Goal: Task Accomplishment & Management: Use online tool/utility

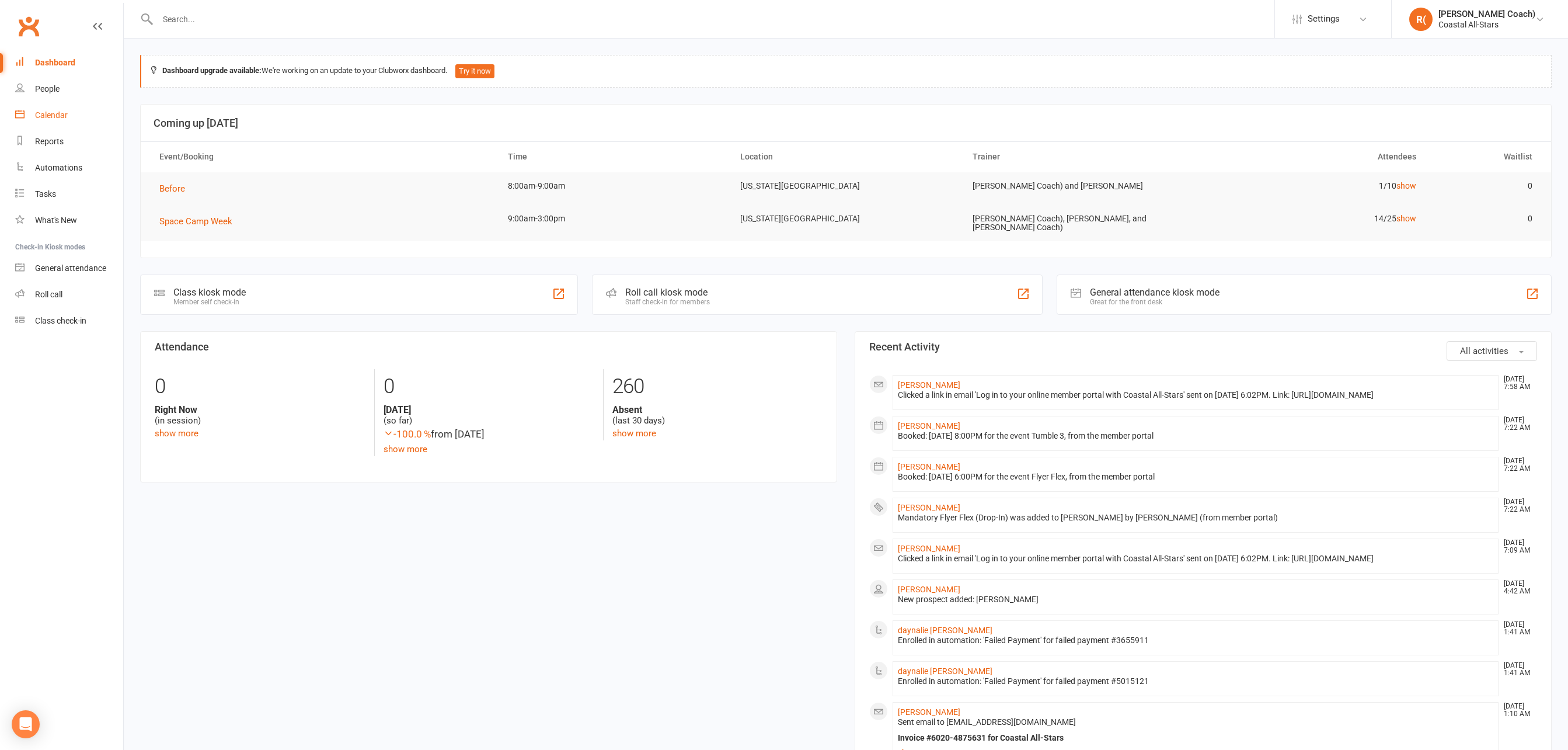
click at [53, 120] on link "Calendar" at bounding box center [69, 115] width 108 height 26
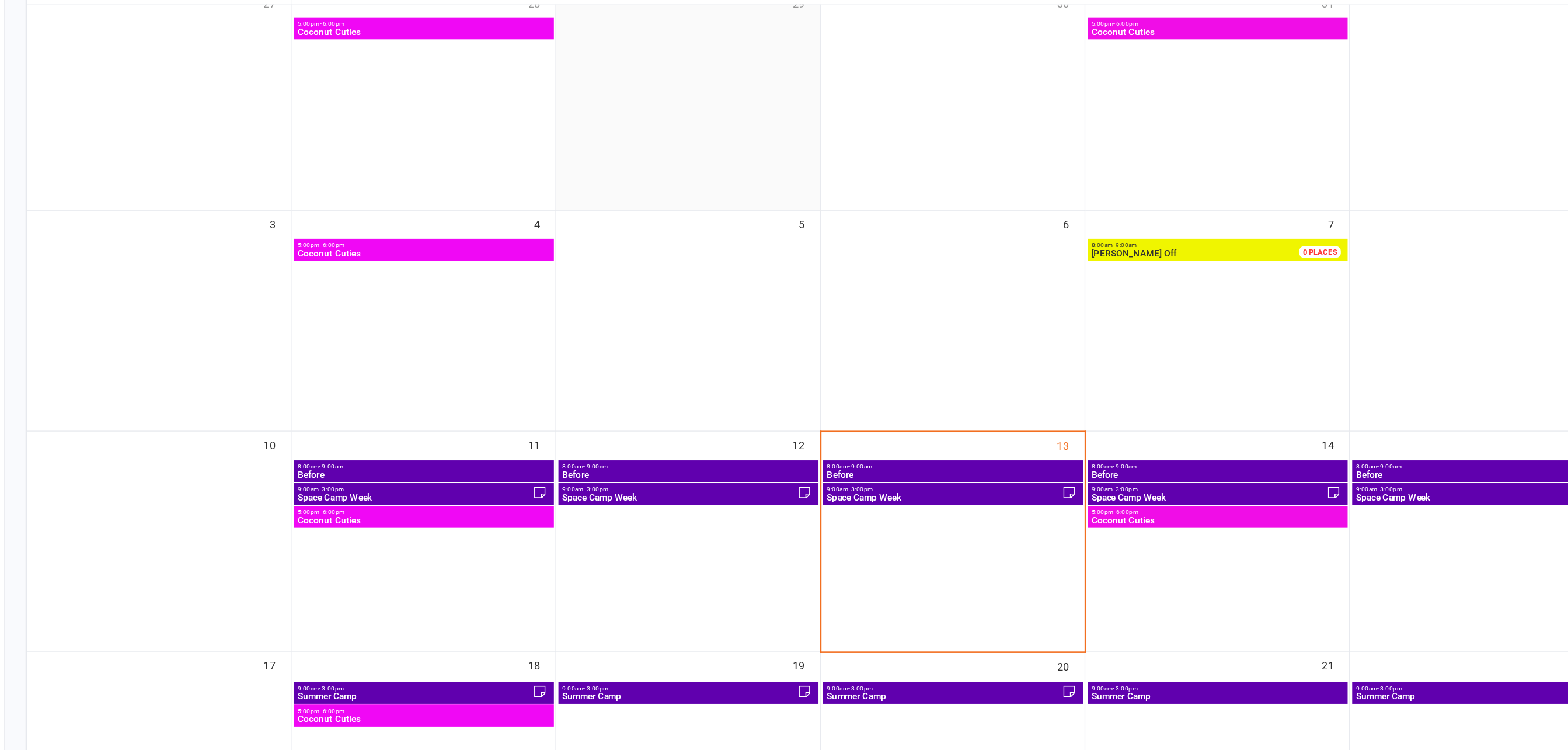
scroll to position [88, 0]
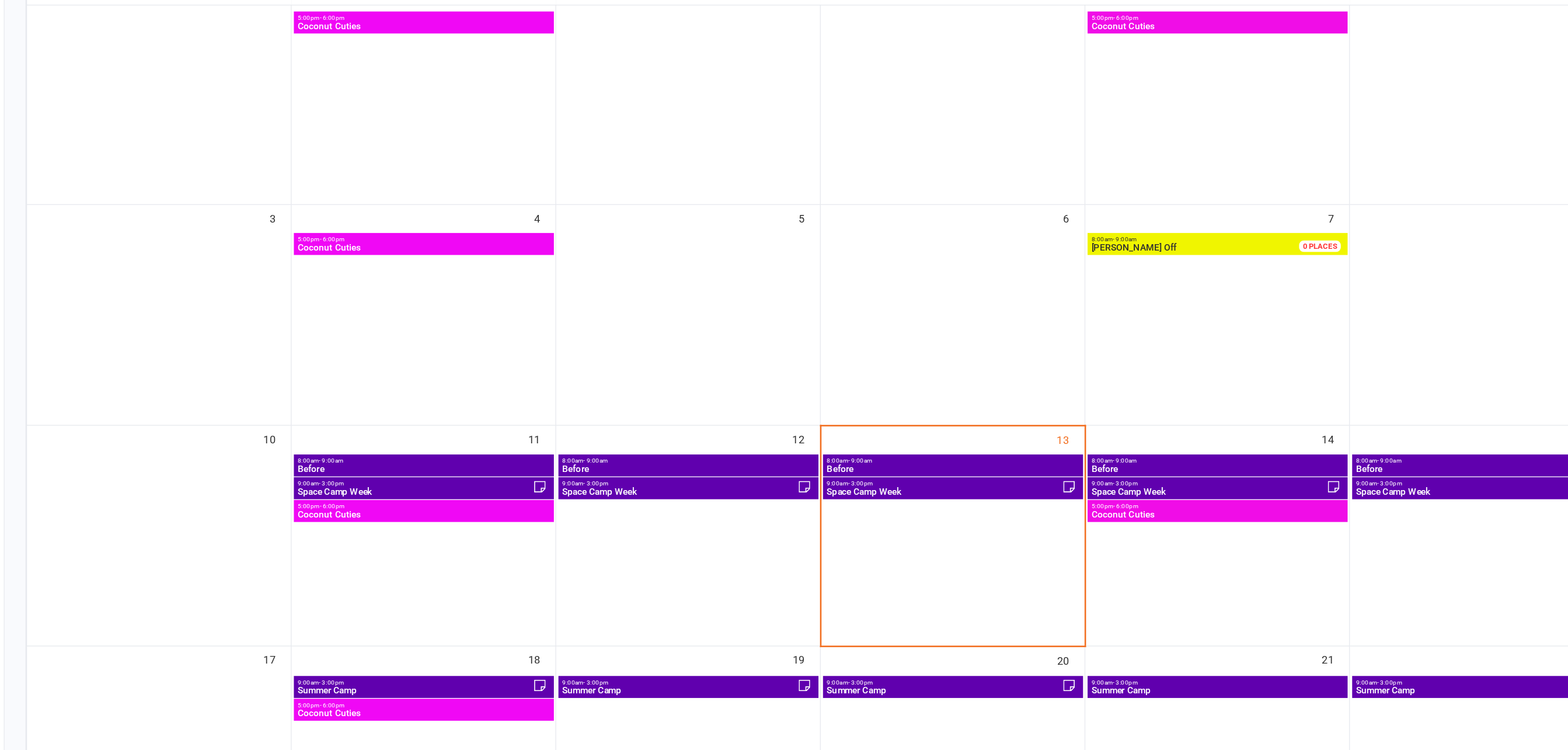
click at [813, 547] on span "Space Camp Week" at bounding box center [848, 550] width 182 height 7
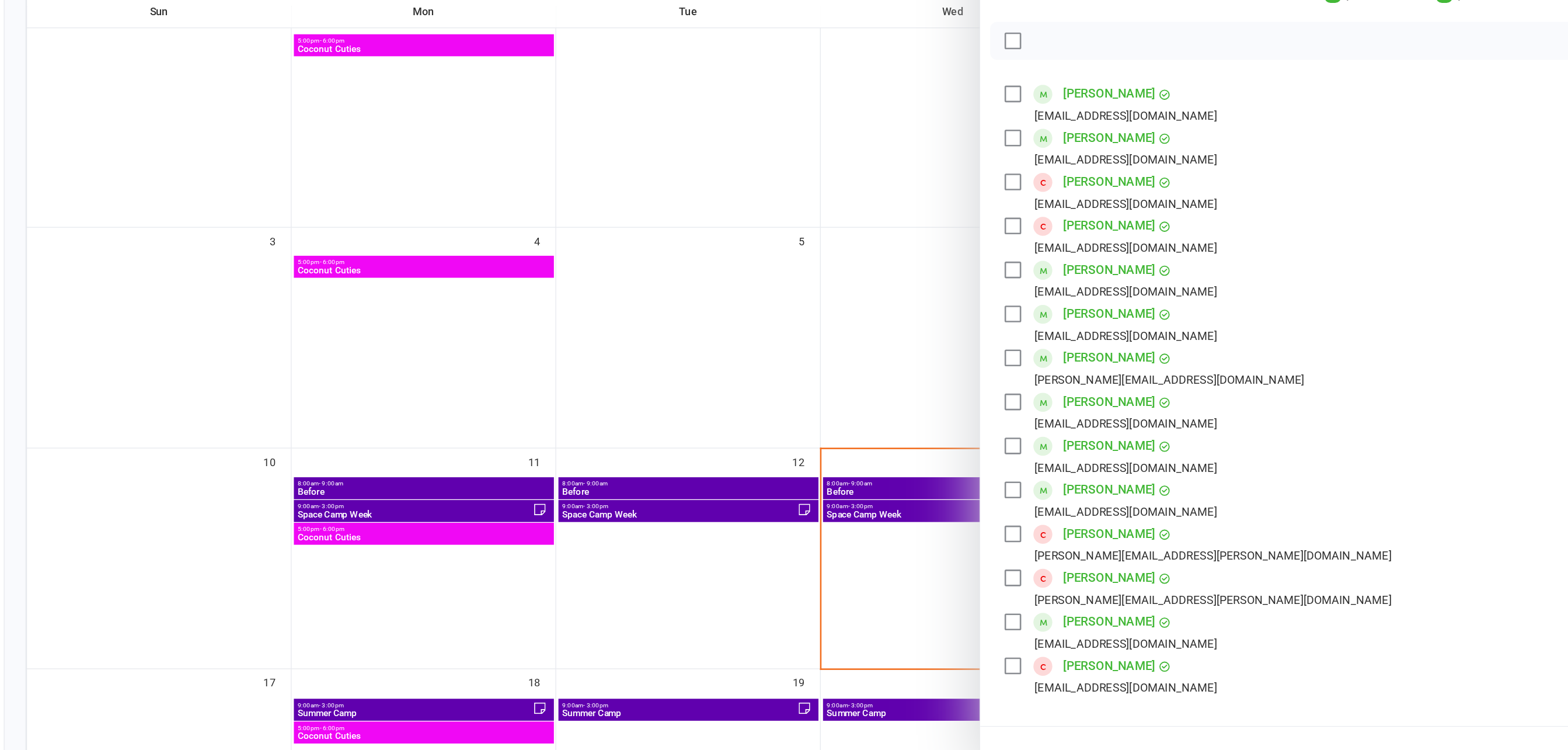
click at [773, 537] on div at bounding box center [846, 375] width 1444 height 750
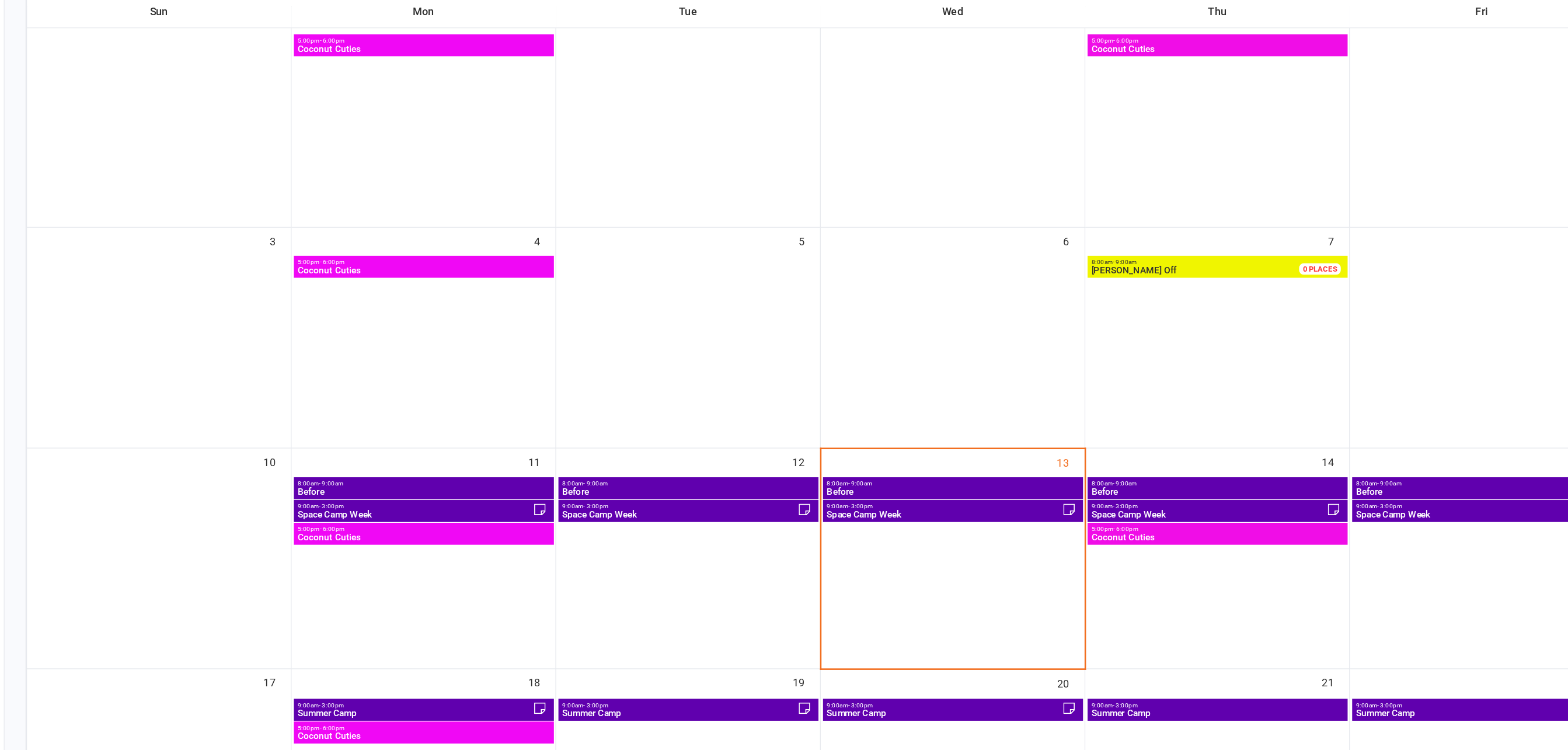
click at [791, 531] on span "Before" at bounding box center [855, 533] width 196 height 7
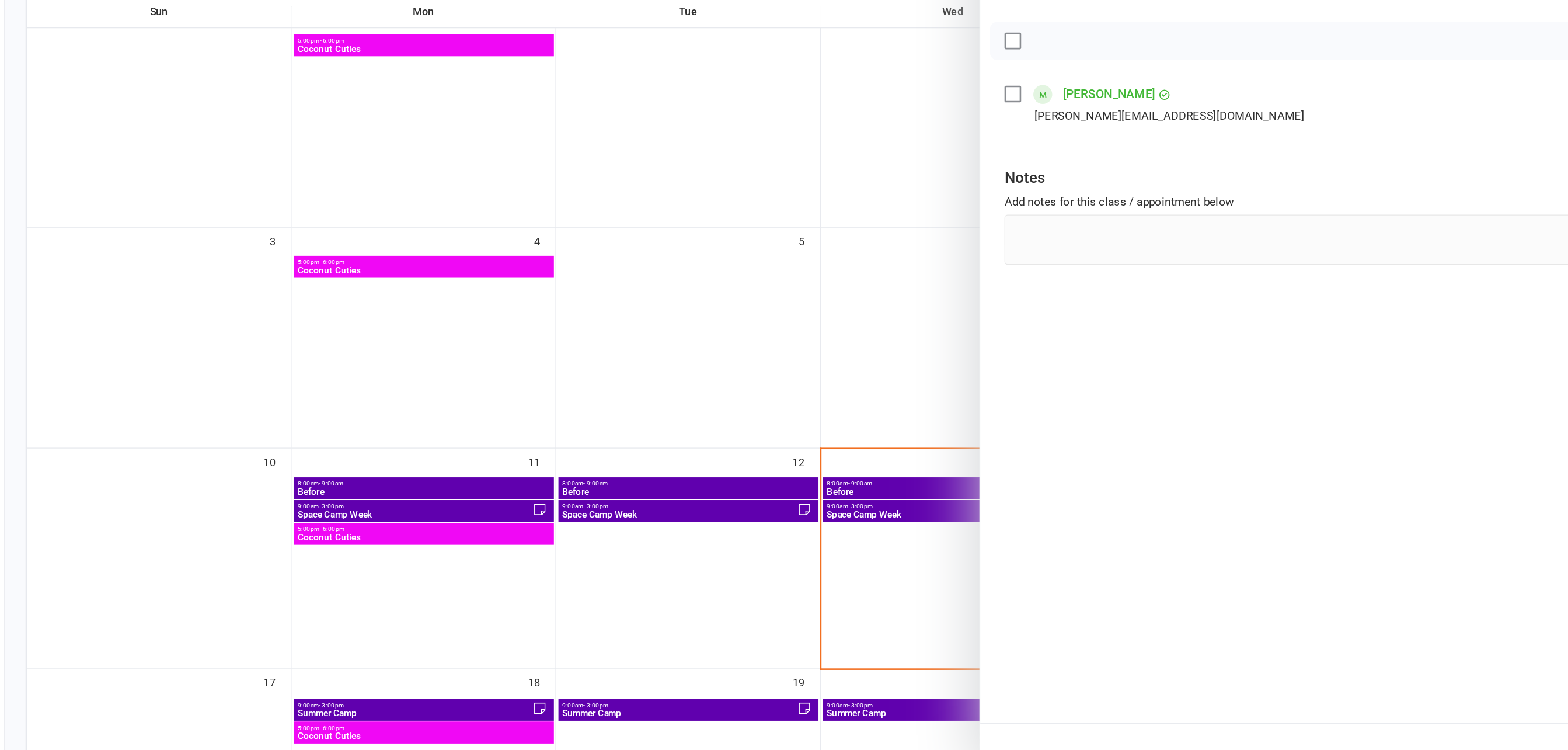
click at [801, 543] on div at bounding box center [846, 375] width 1444 height 750
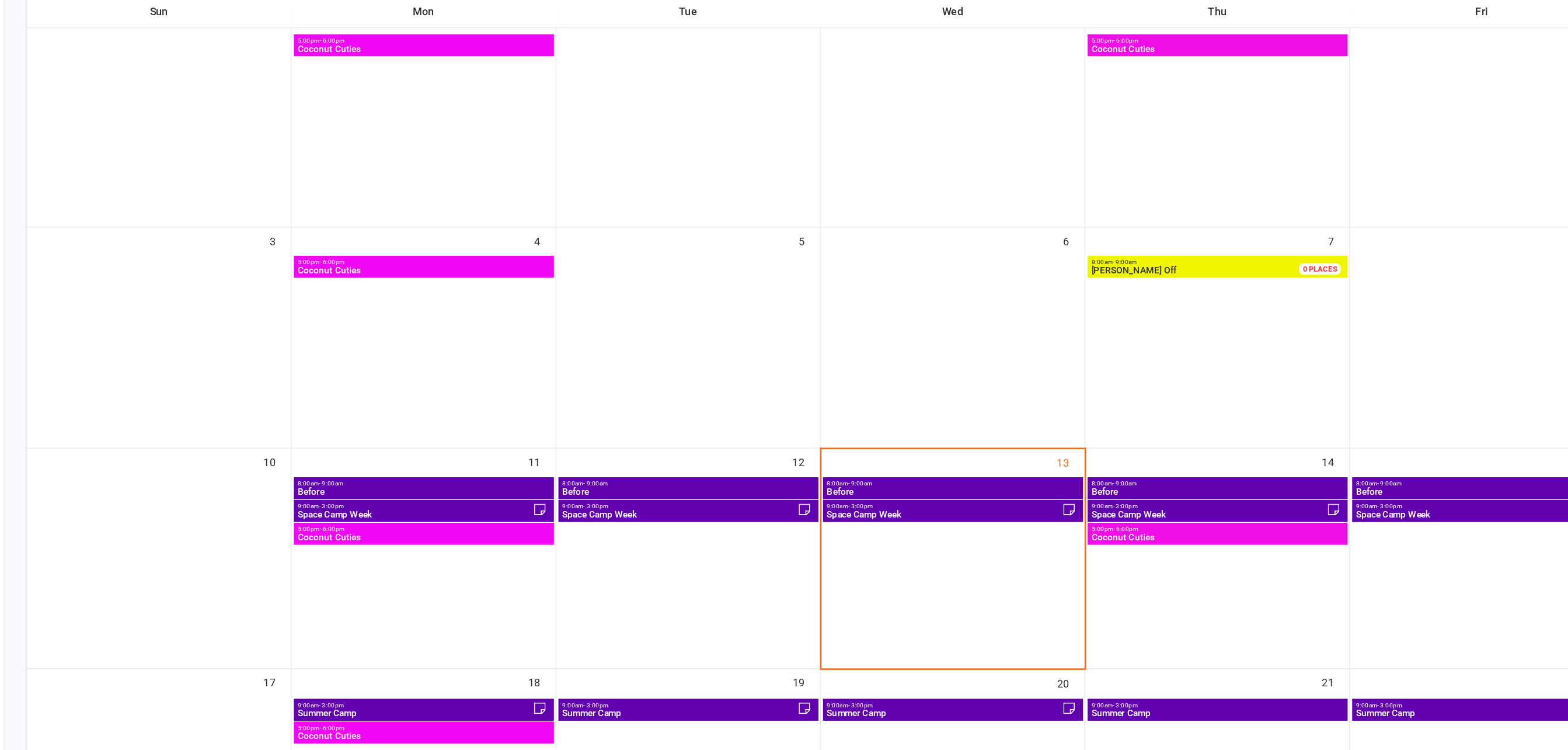
click at [1015, 529] on span "Before" at bounding box center [1058, 533] width 196 height 7
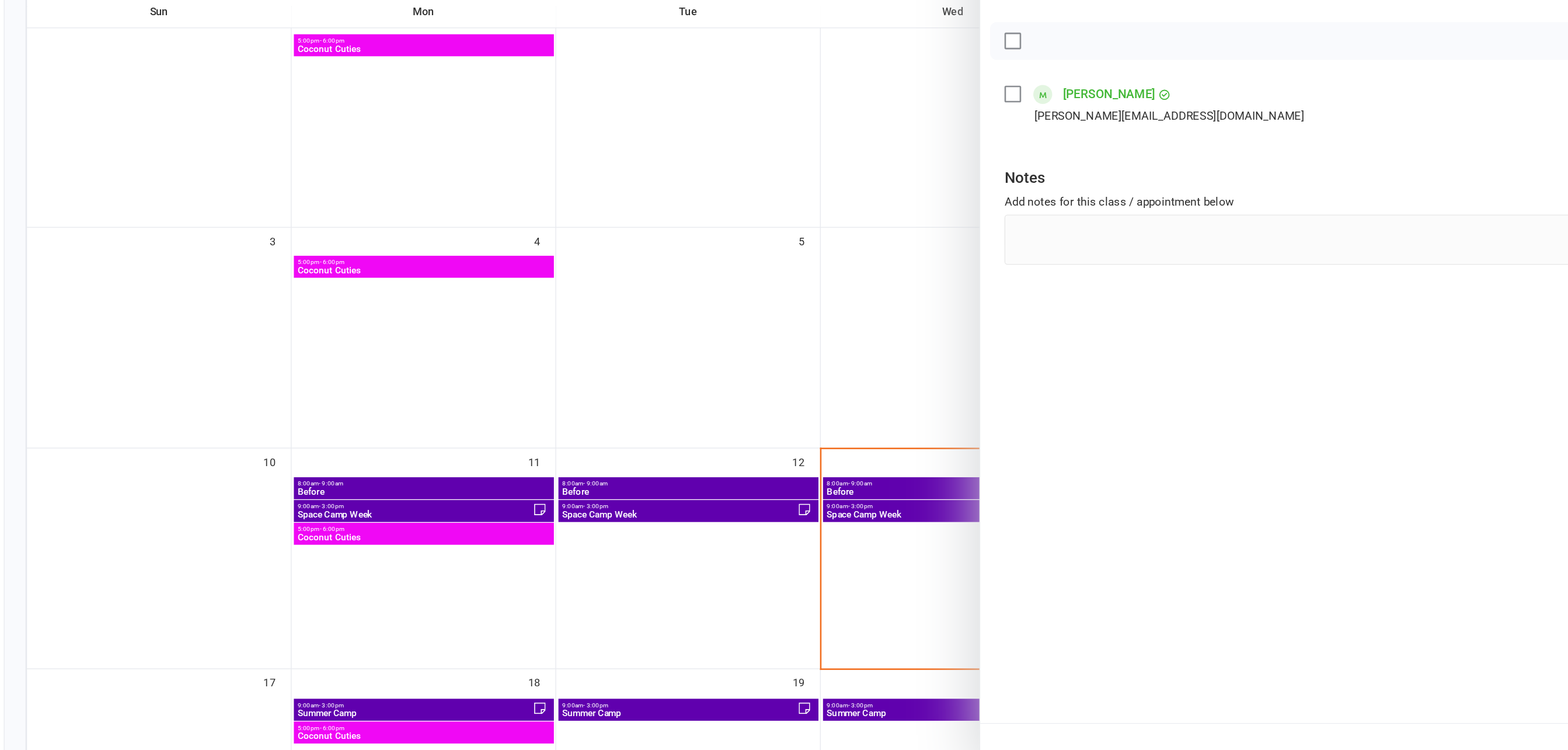
click at [745, 550] on div at bounding box center [846, 375] width 1444 height 750
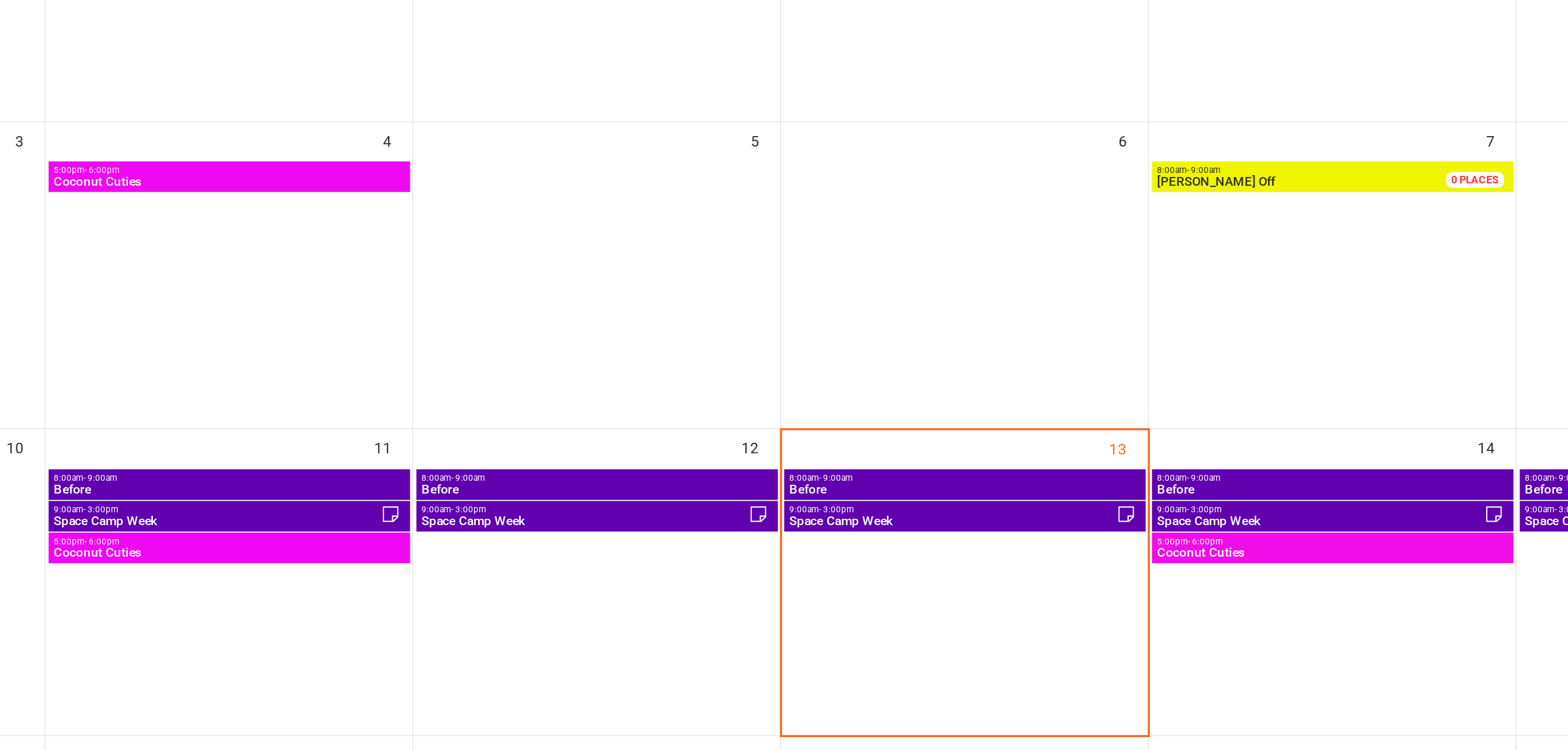
click at [826, 533] on span "Before" at bounding box center [855, 533] width 196 height 7
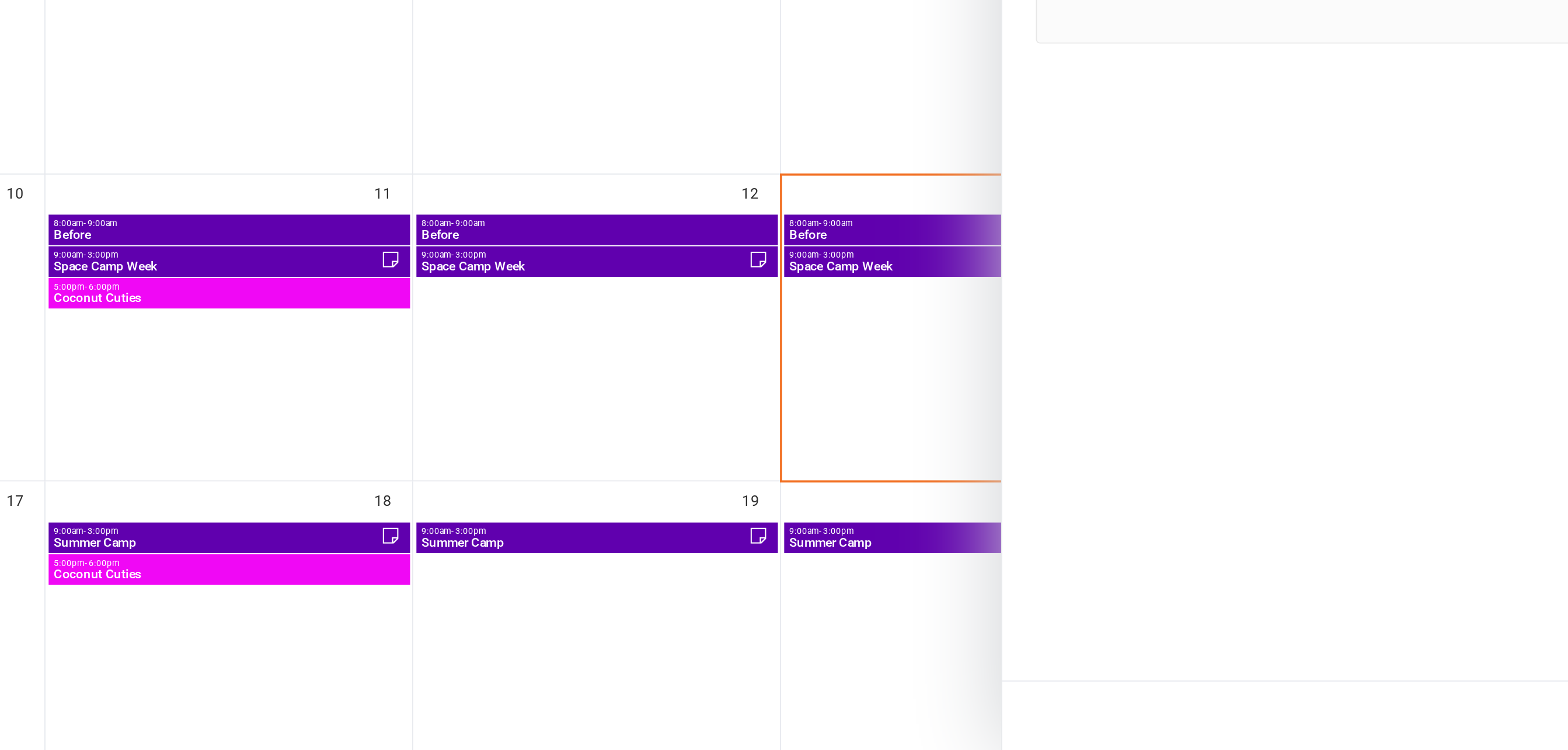
scroll to position [157, 0]
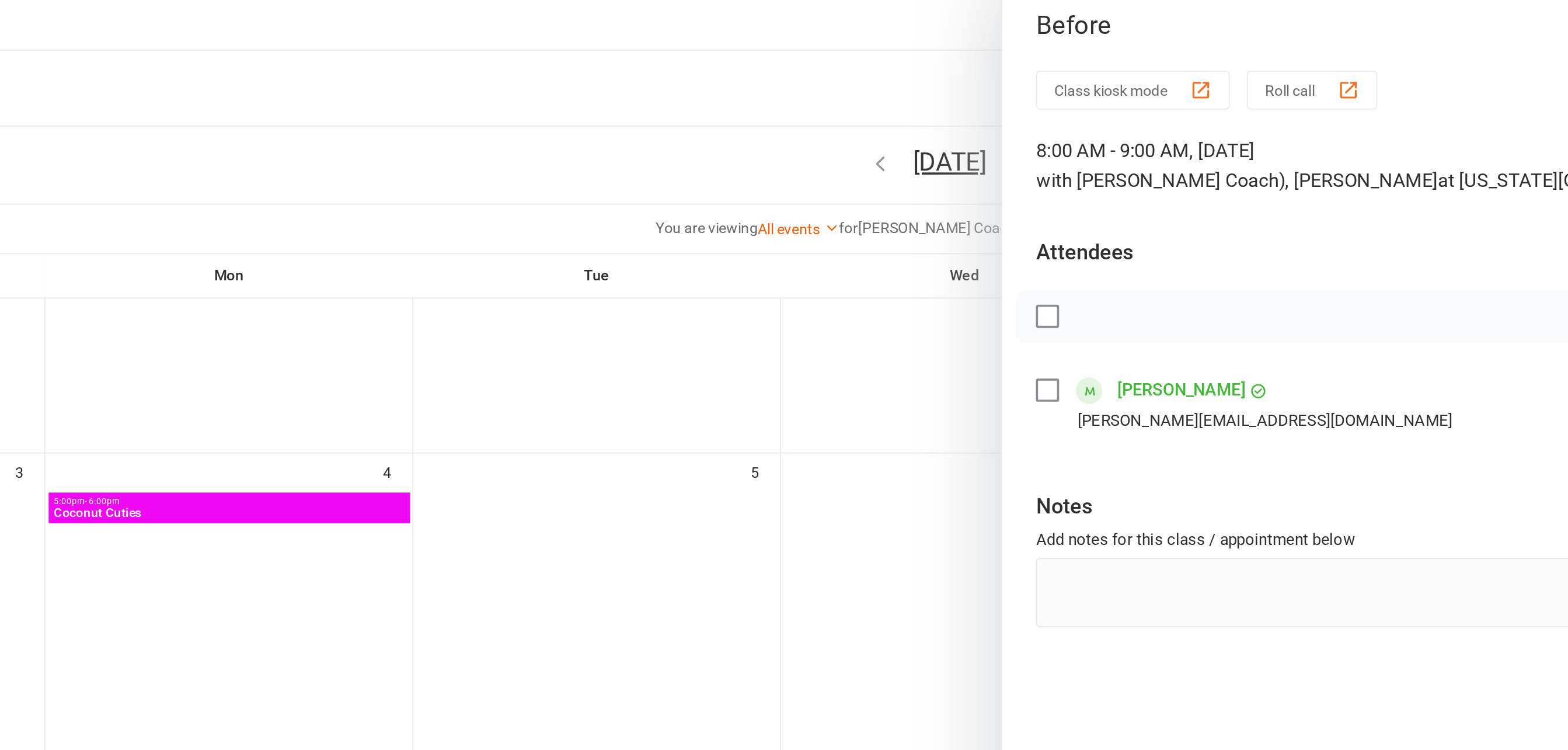
click at [707, 112] on div at bounding box center [846, 375] width 1444 height 750
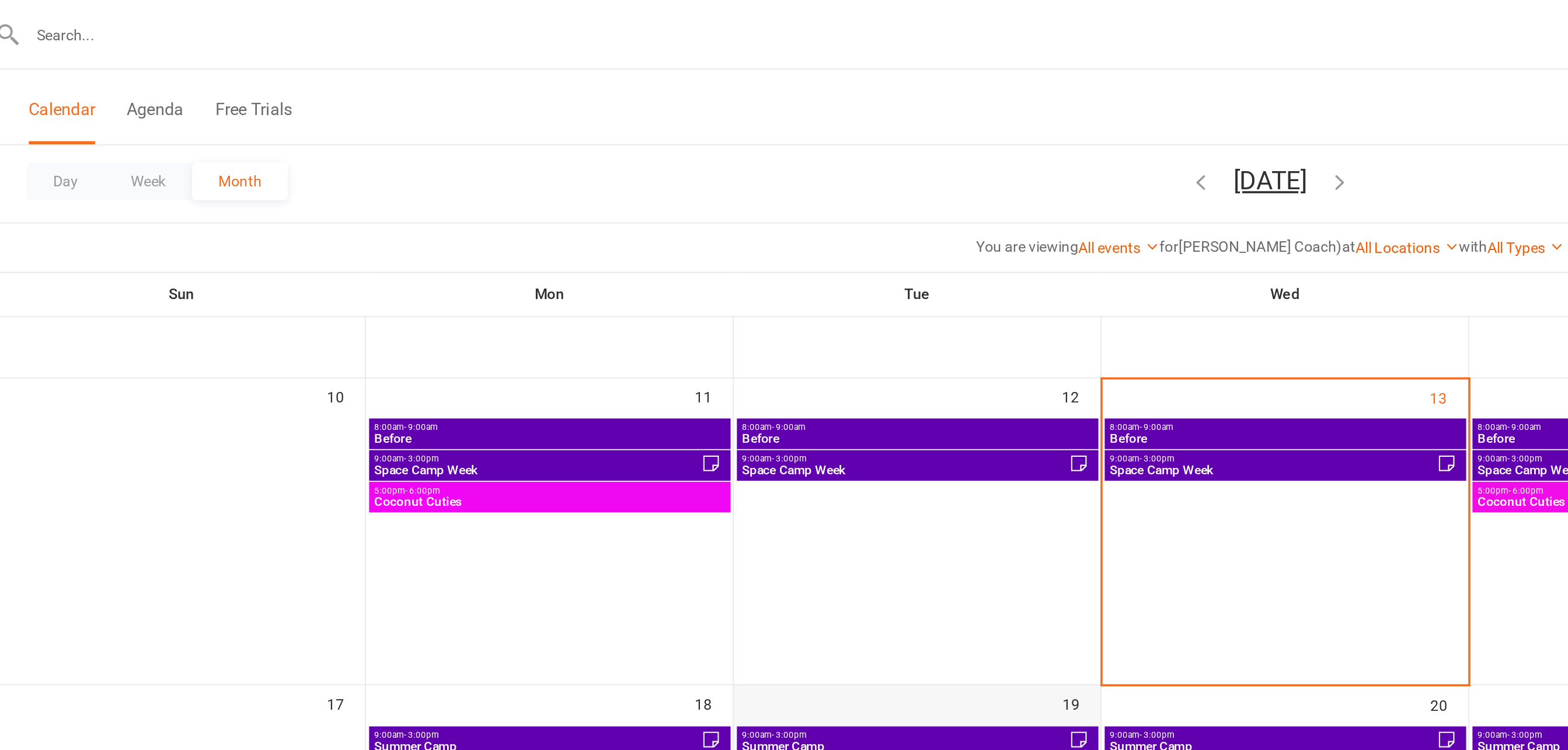
scroll to position [378, 0]
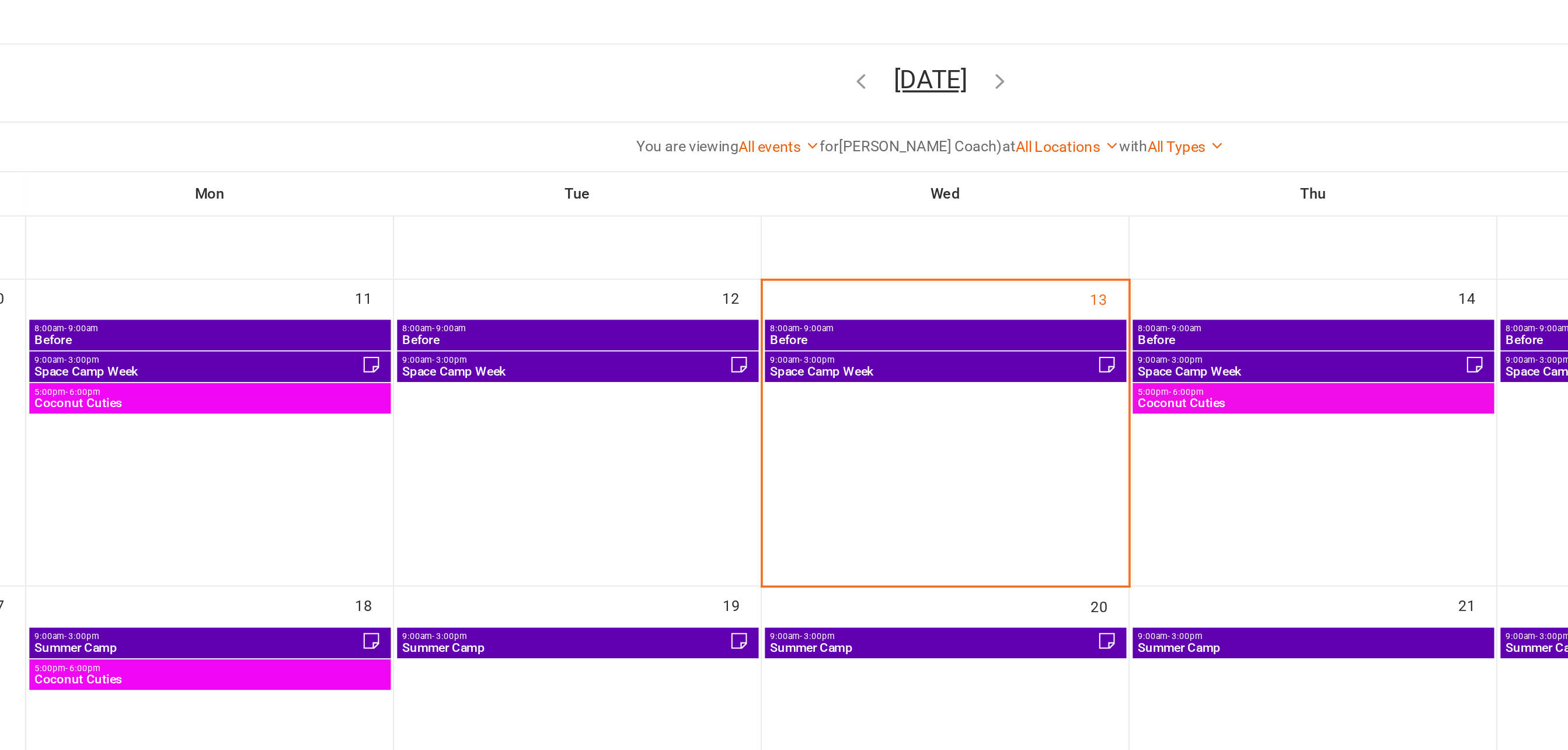
click at [471, 274] on span "5:00pm - 6:00pm" at bounding box center [447, 273] width 196 height 5
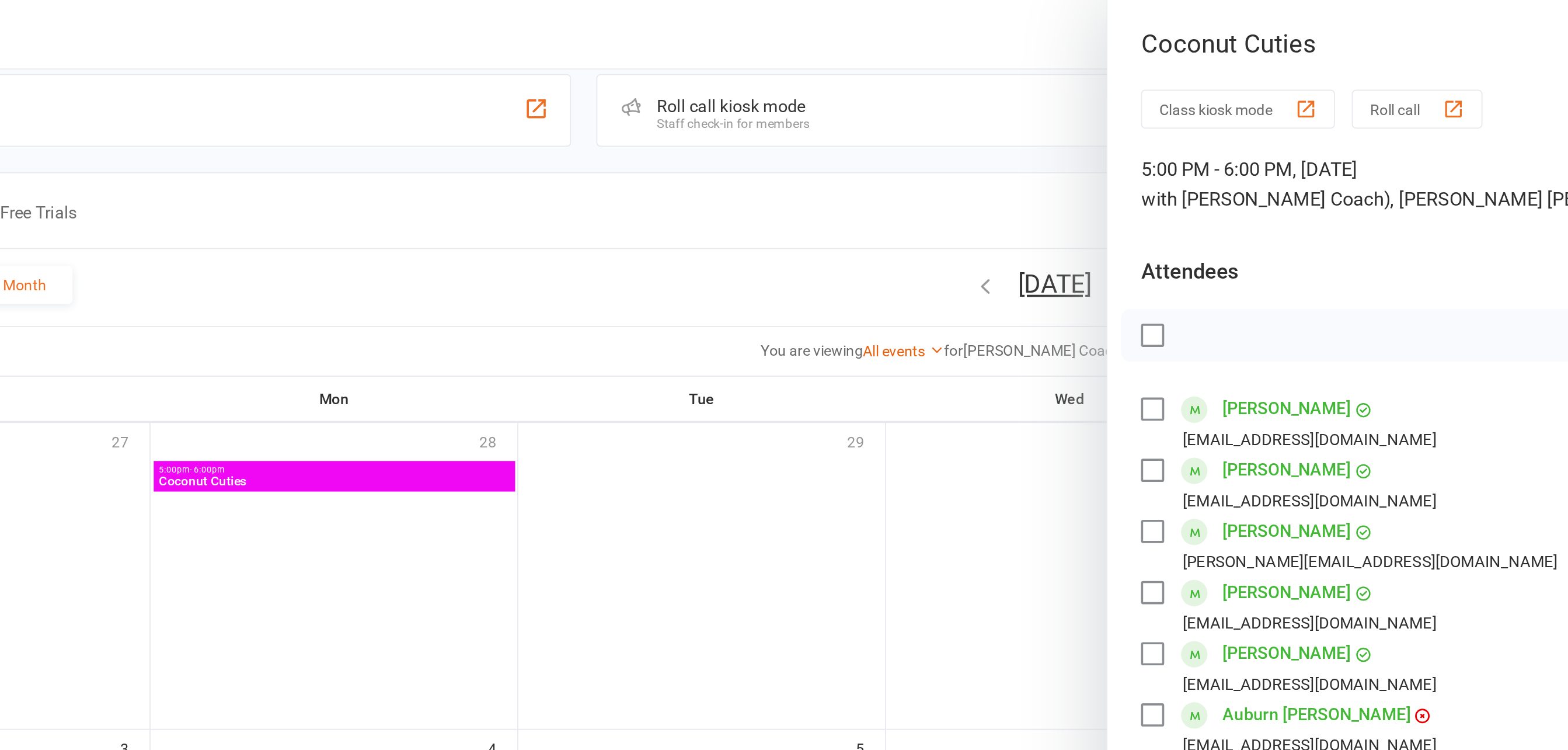
scroll to position [0, 0]
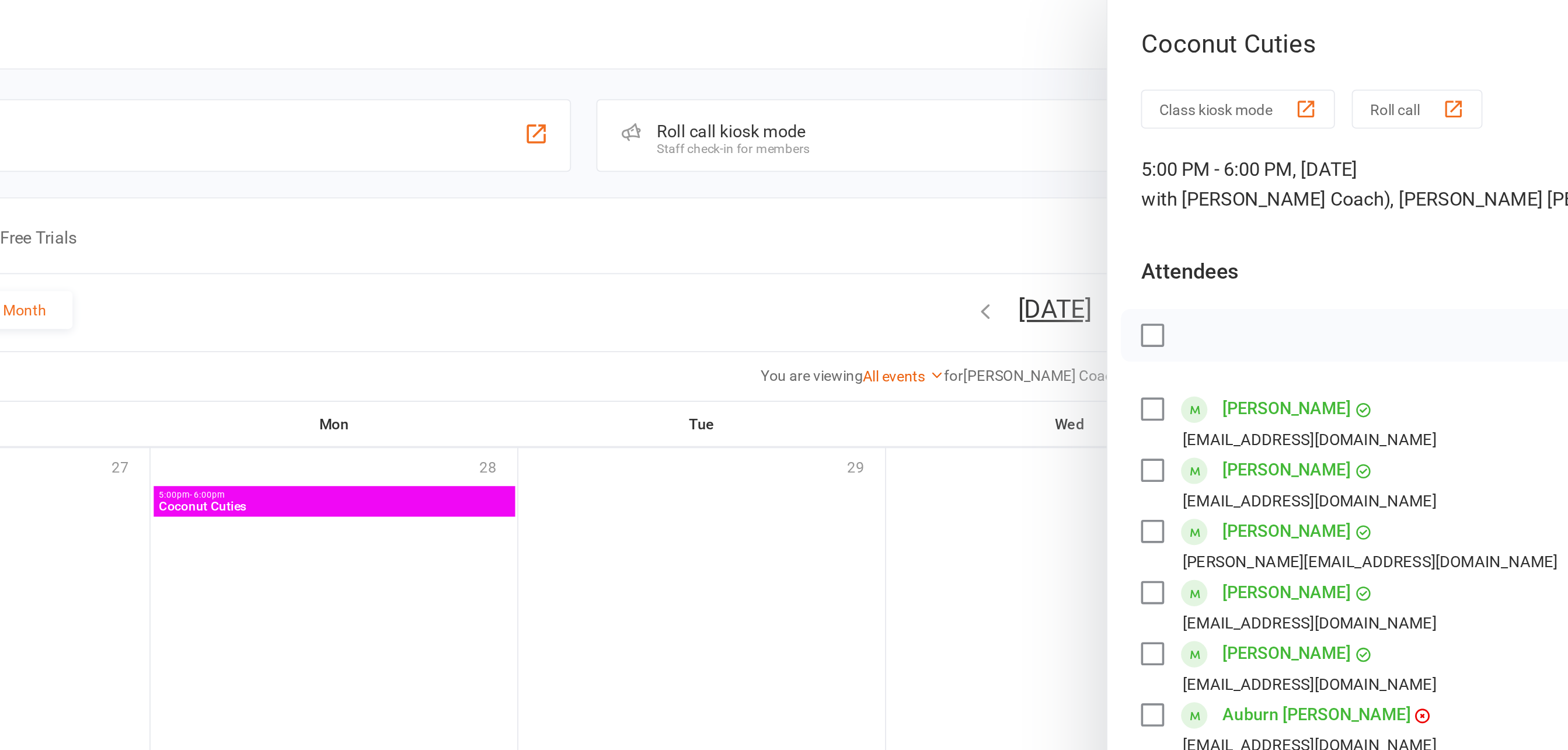
click at [686, 142] on div at bounding box center [846, 375] width 1444 height 750
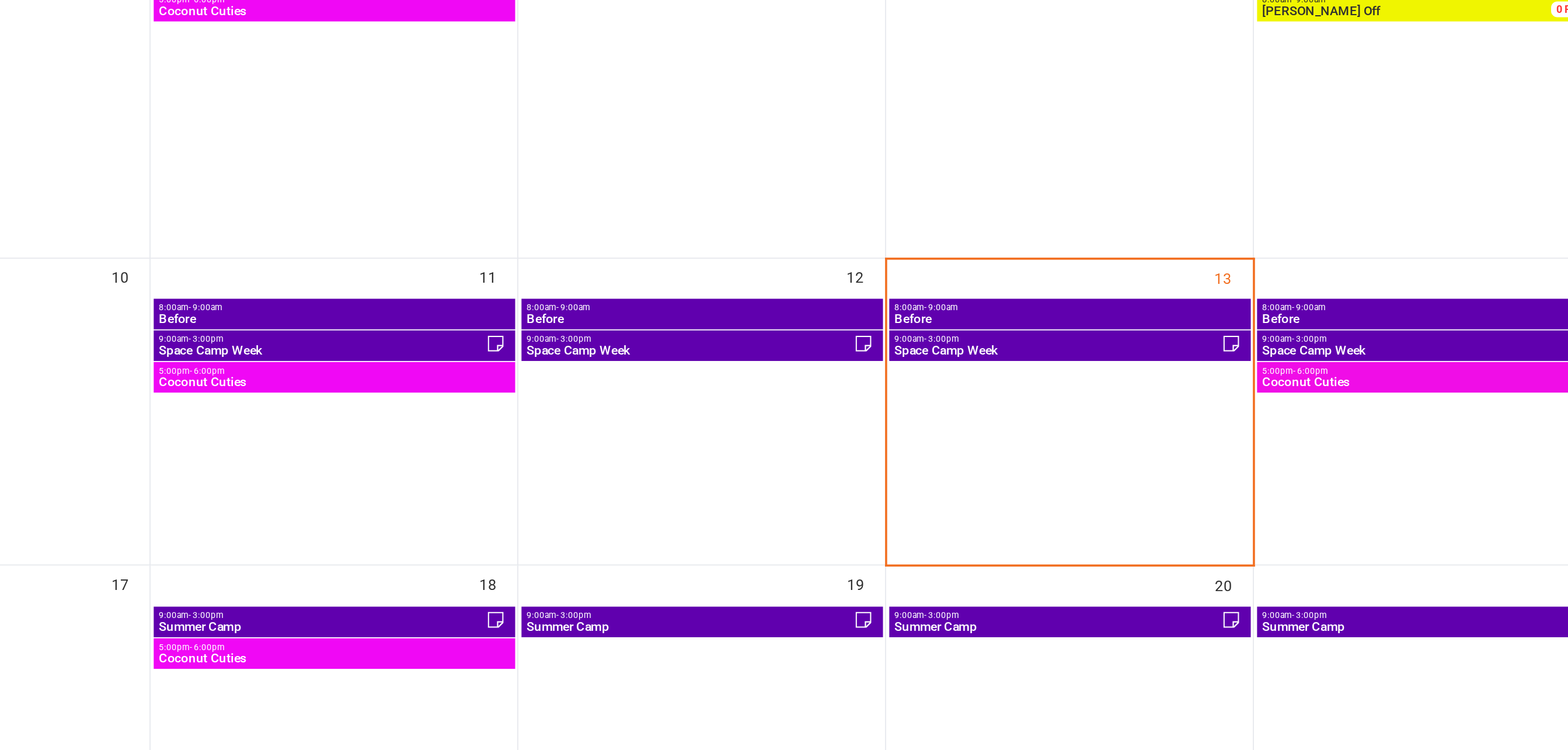
scroll to position [112, 0]
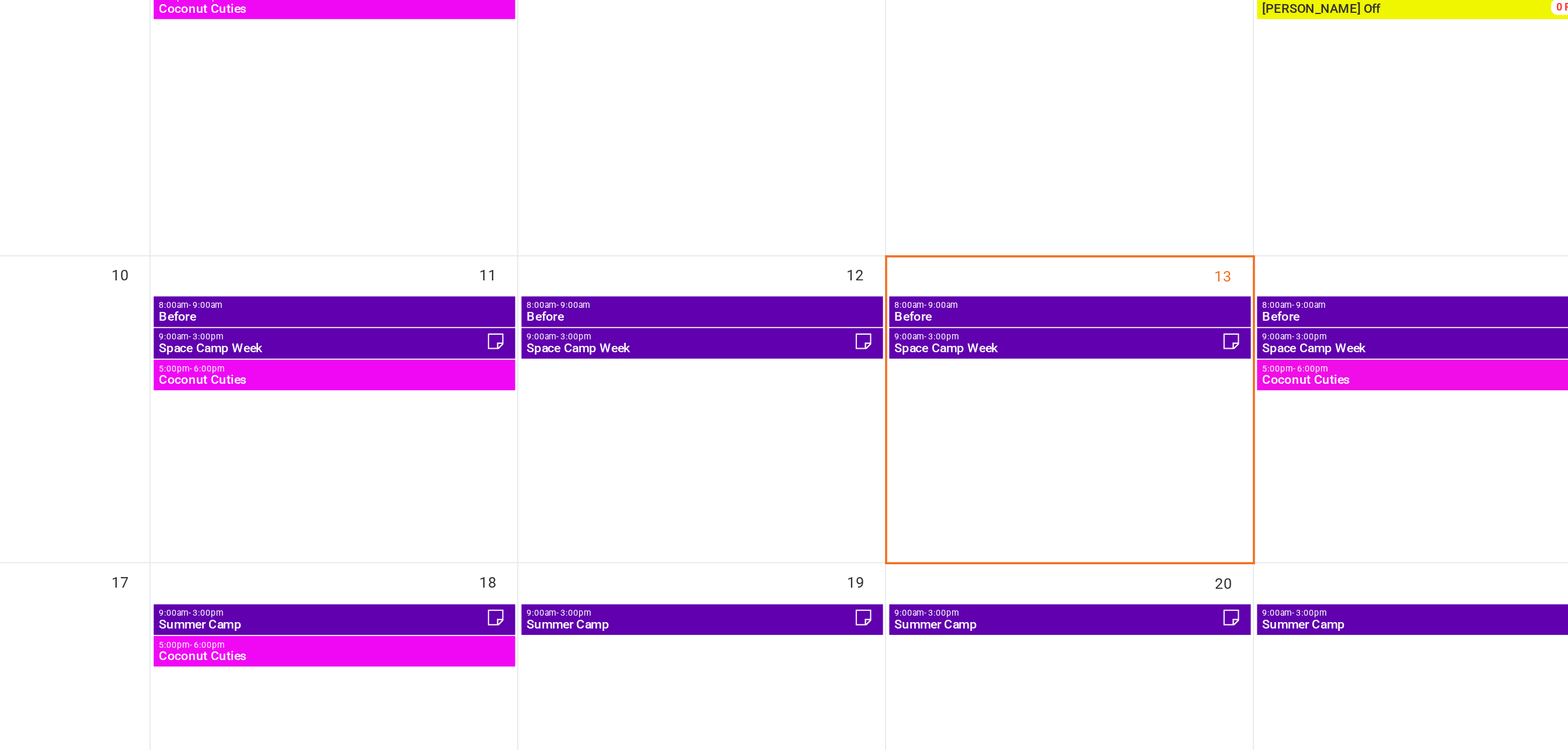
click at [829, 524] on span "Space Camp Week" at bounding box center [848, 527] width 182 height 7
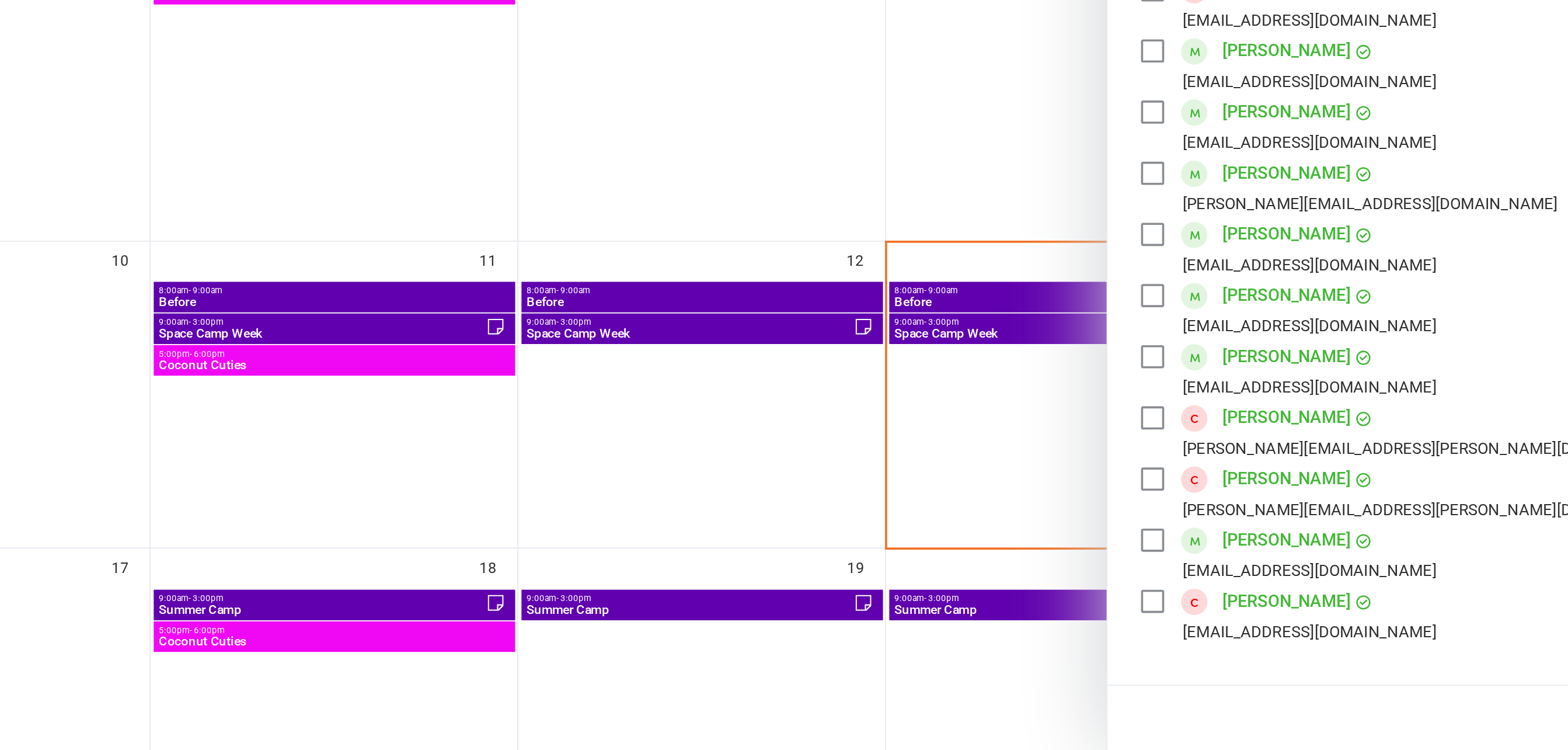
scroll to position [120, 0]
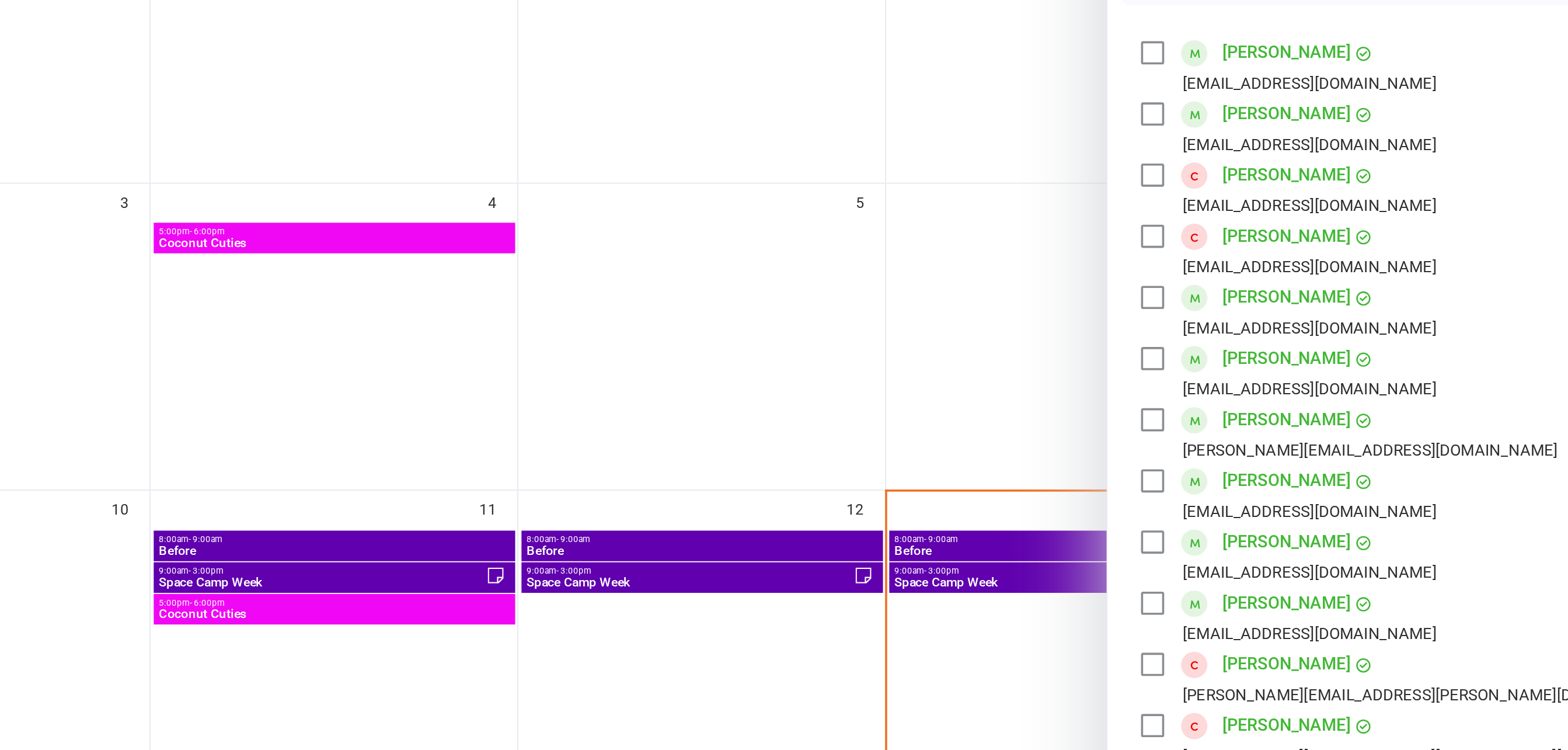
click at [894, 404] on div "Kori Grohler rgrohler@beltonehr.com" at bounding box center [978, 403] width 168 height 34
click at [894, 398] on label at bounding box center [899, 395] width 11 height 11
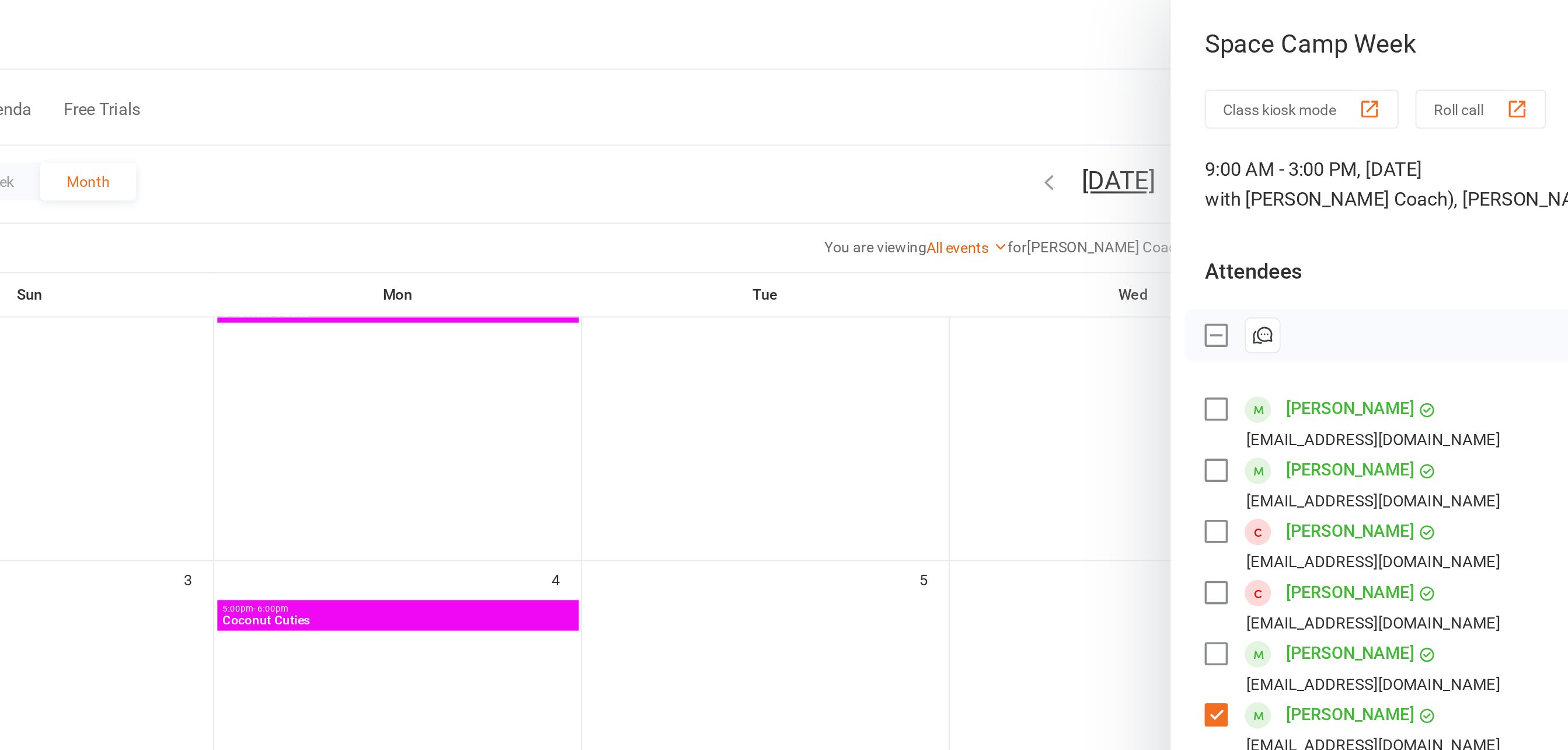
scroll to position [107, 0]
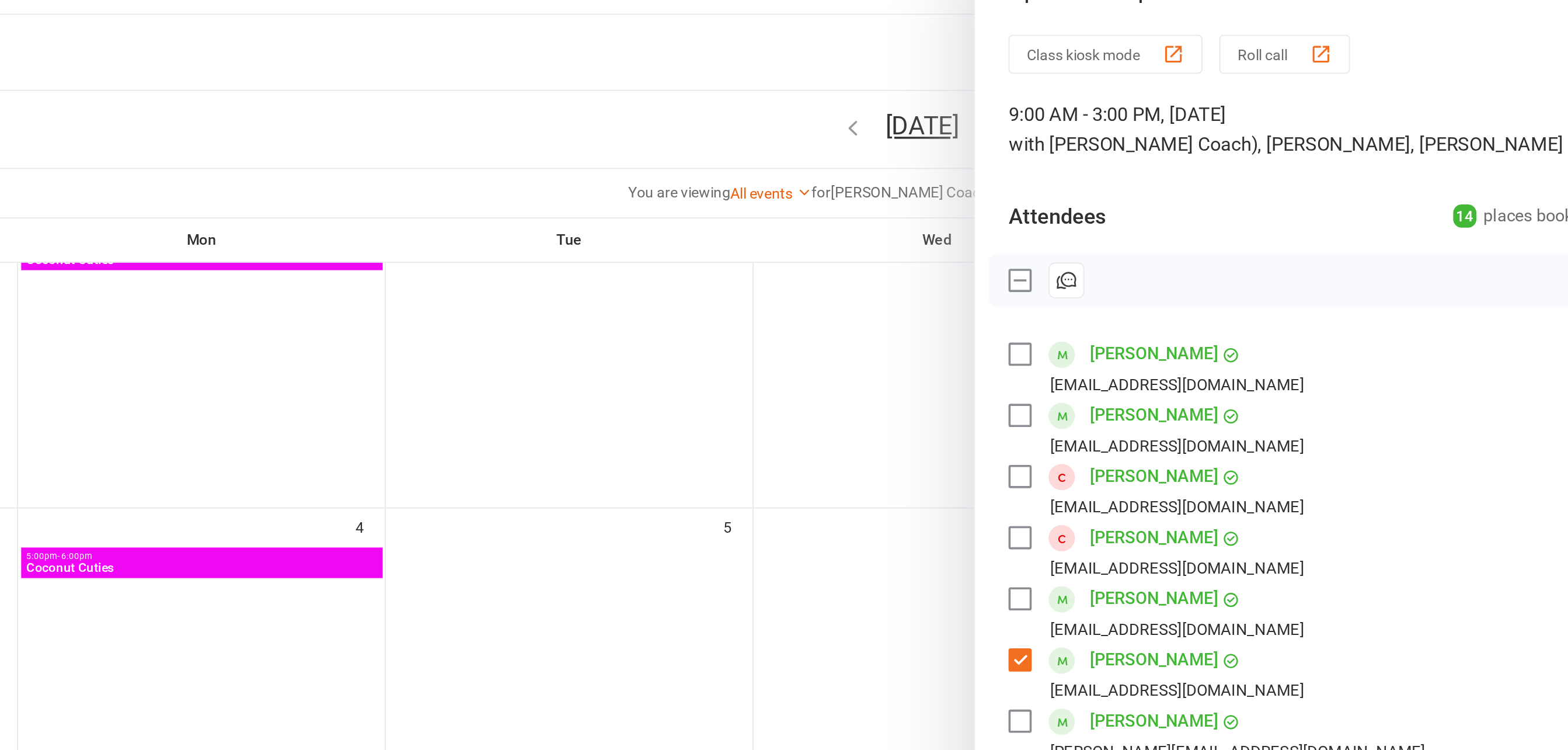
click at [945, 61] on button "Class kiosk mode" at bounding box center [947, 60] width 107 height 22
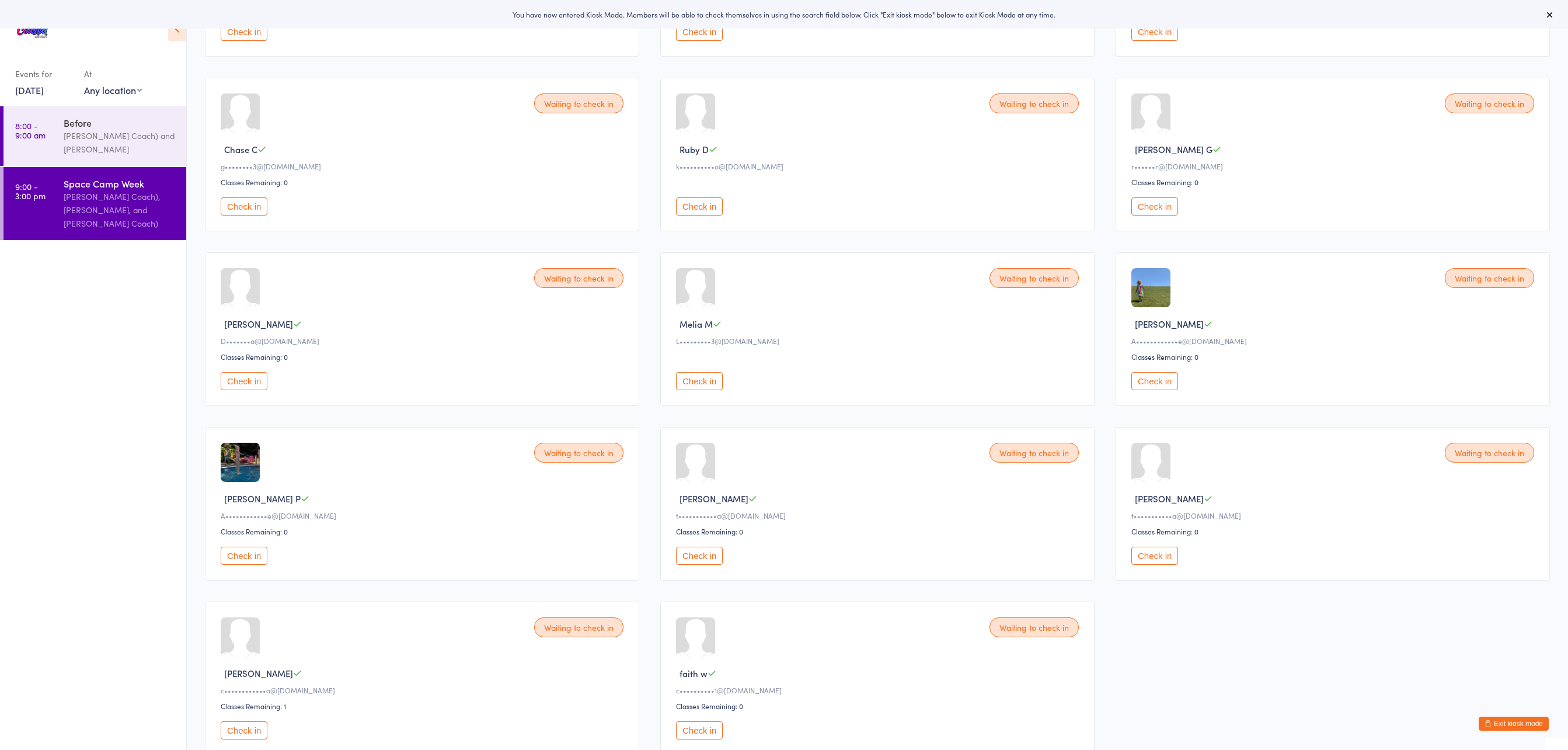
scroll to position [237, 0]
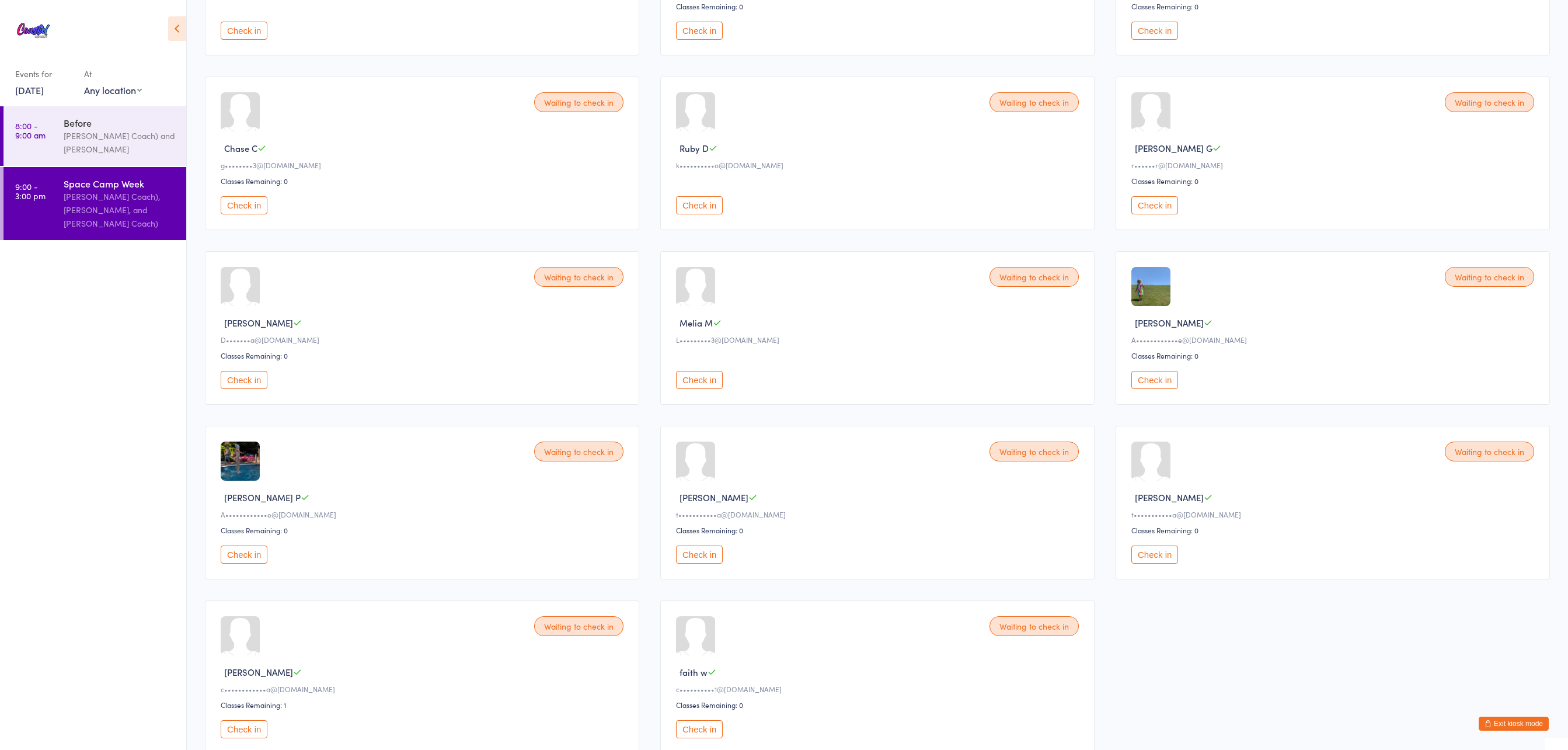
click at [1153, 209] on button "Check in" at bounding box center [1155, 205] width 47 height 18
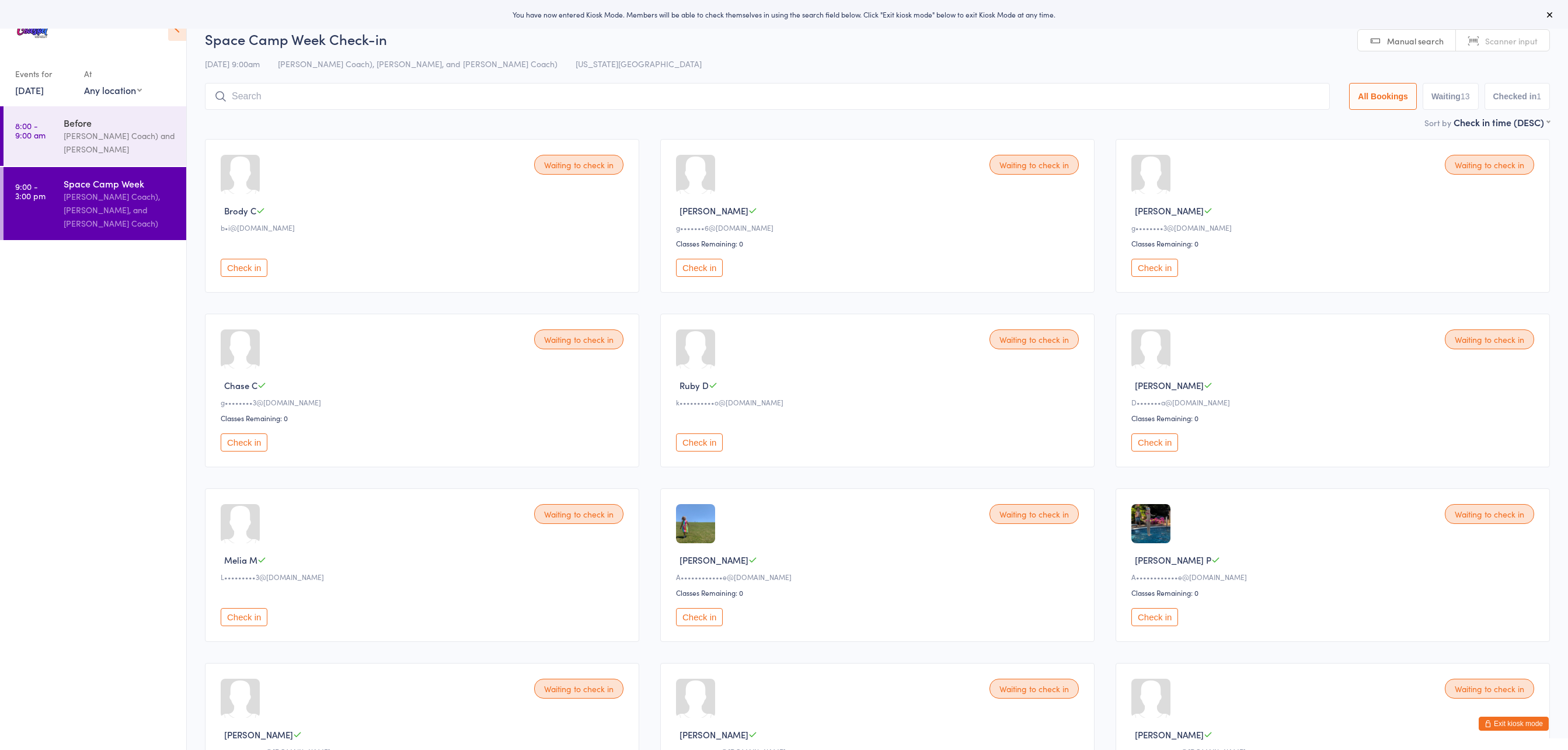
click at [687, 446] on button "Check in" at bounding box center [700, 442] width 47 height 18
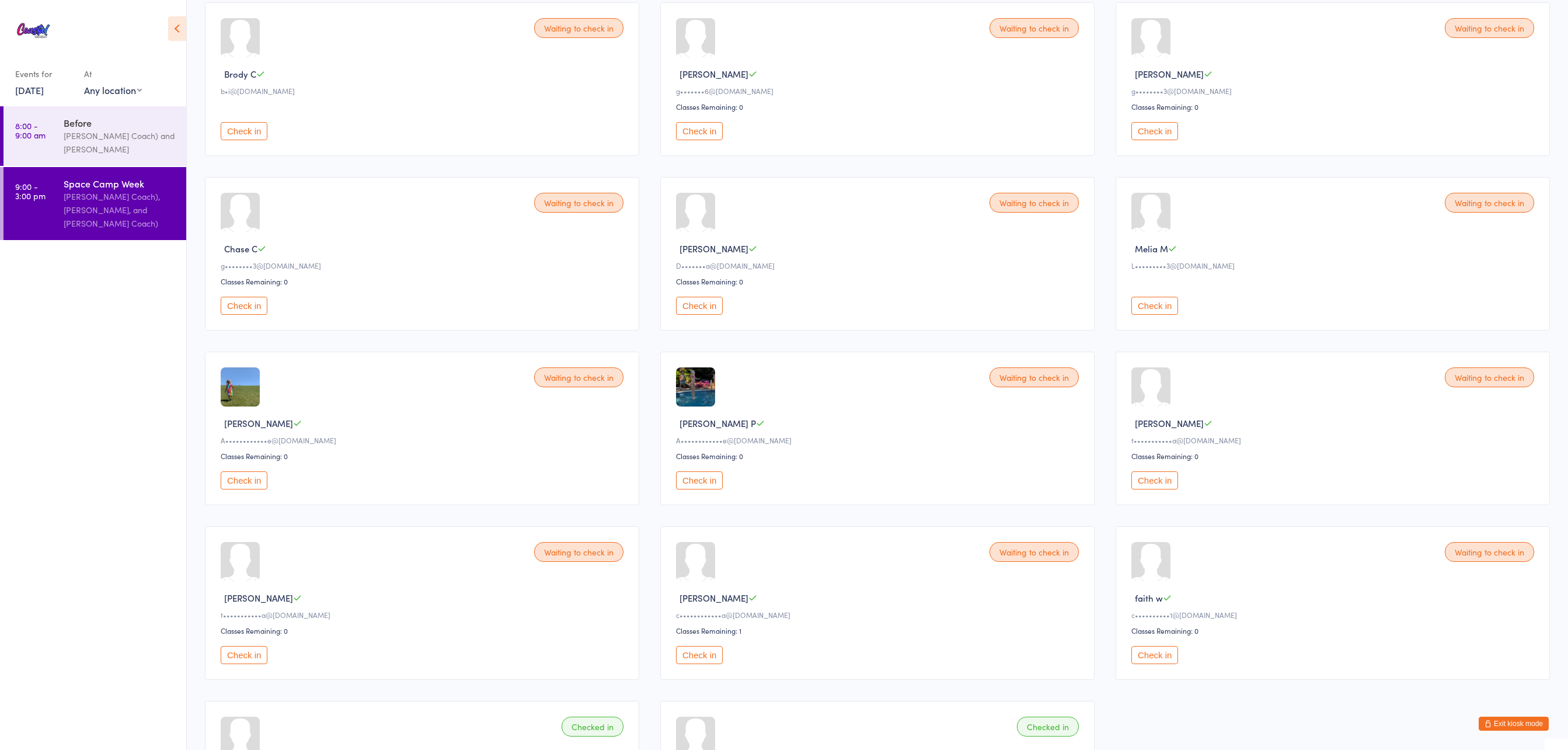
scroll to position [148, 0]
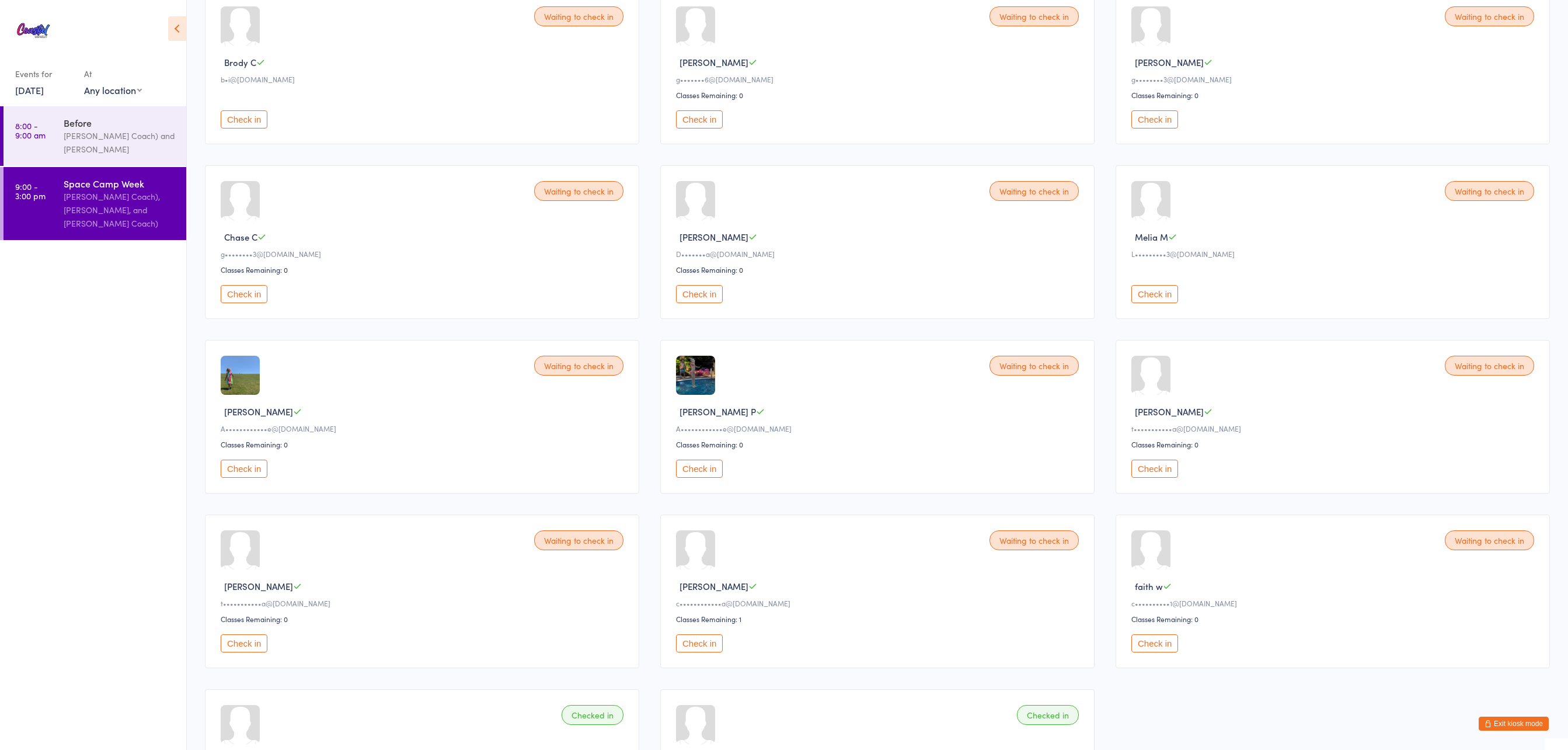
click at [1158, 124] on button "Check in" at bounding box center [1155, 119] width 47 height 18
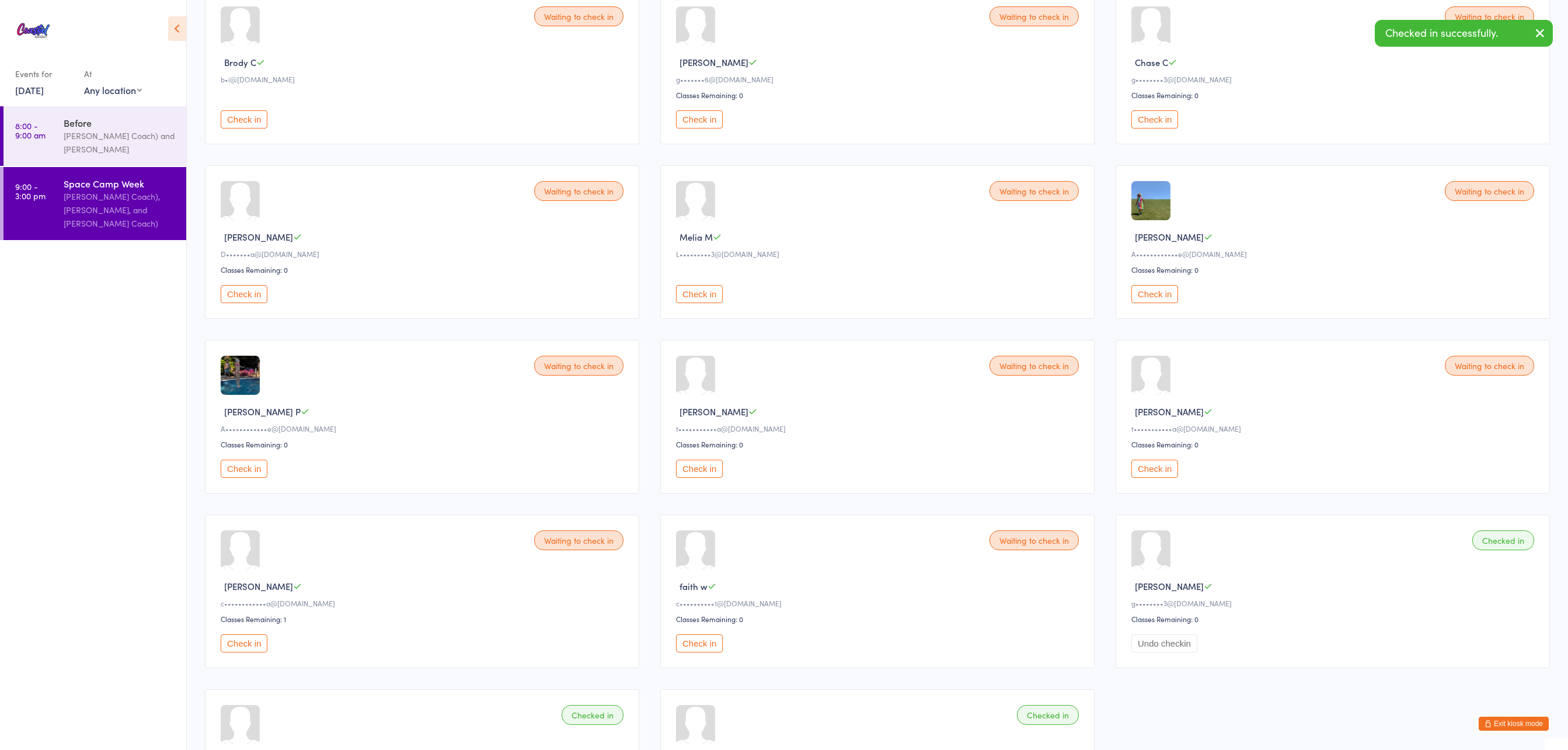
click at [1158, 124] on button "Check in" at bounding box center [1155, 119] width 47 height 18
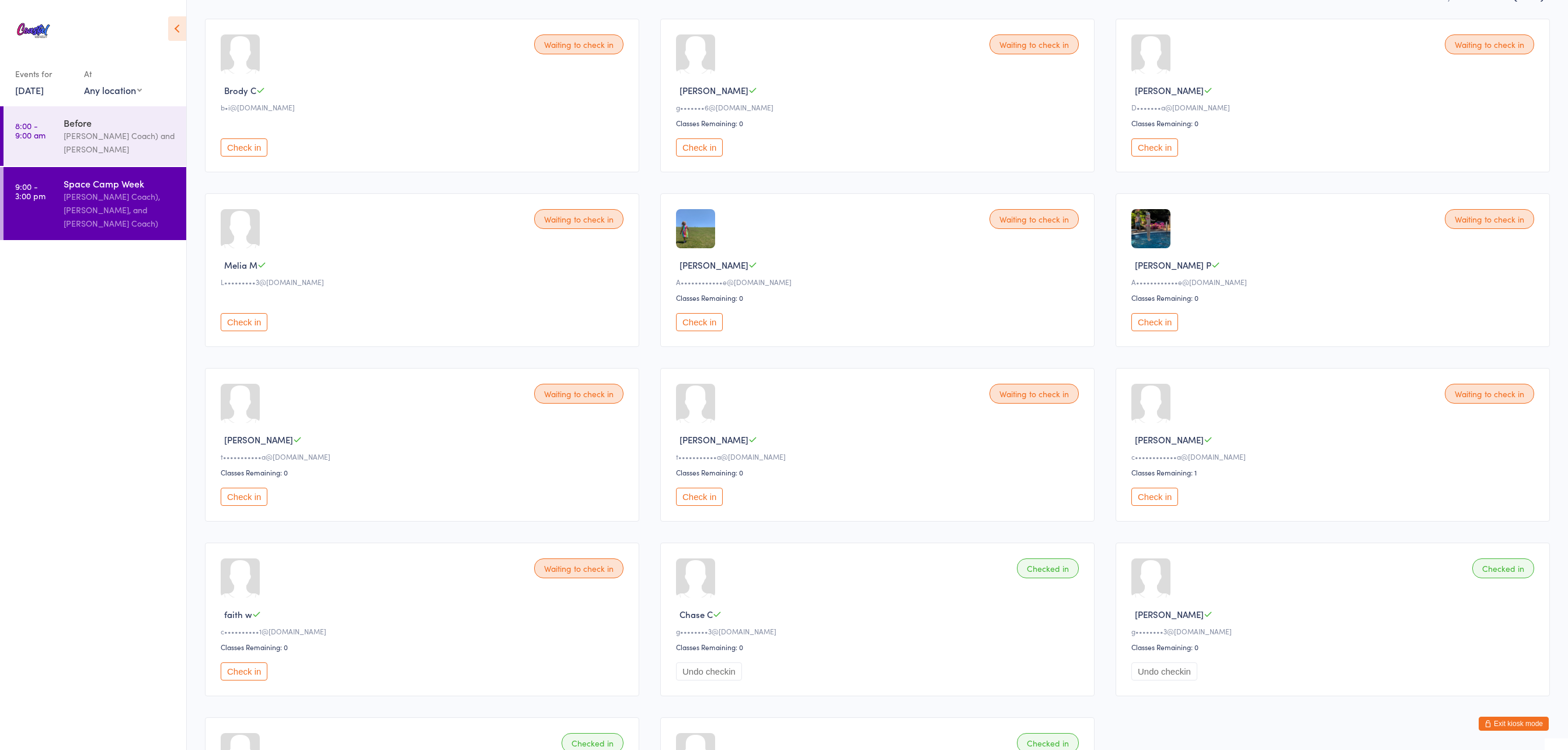
scroll to position [120, 0]
click at [235, 333] on button "Check in" at bounding box center [244, 323] width 47 height 18
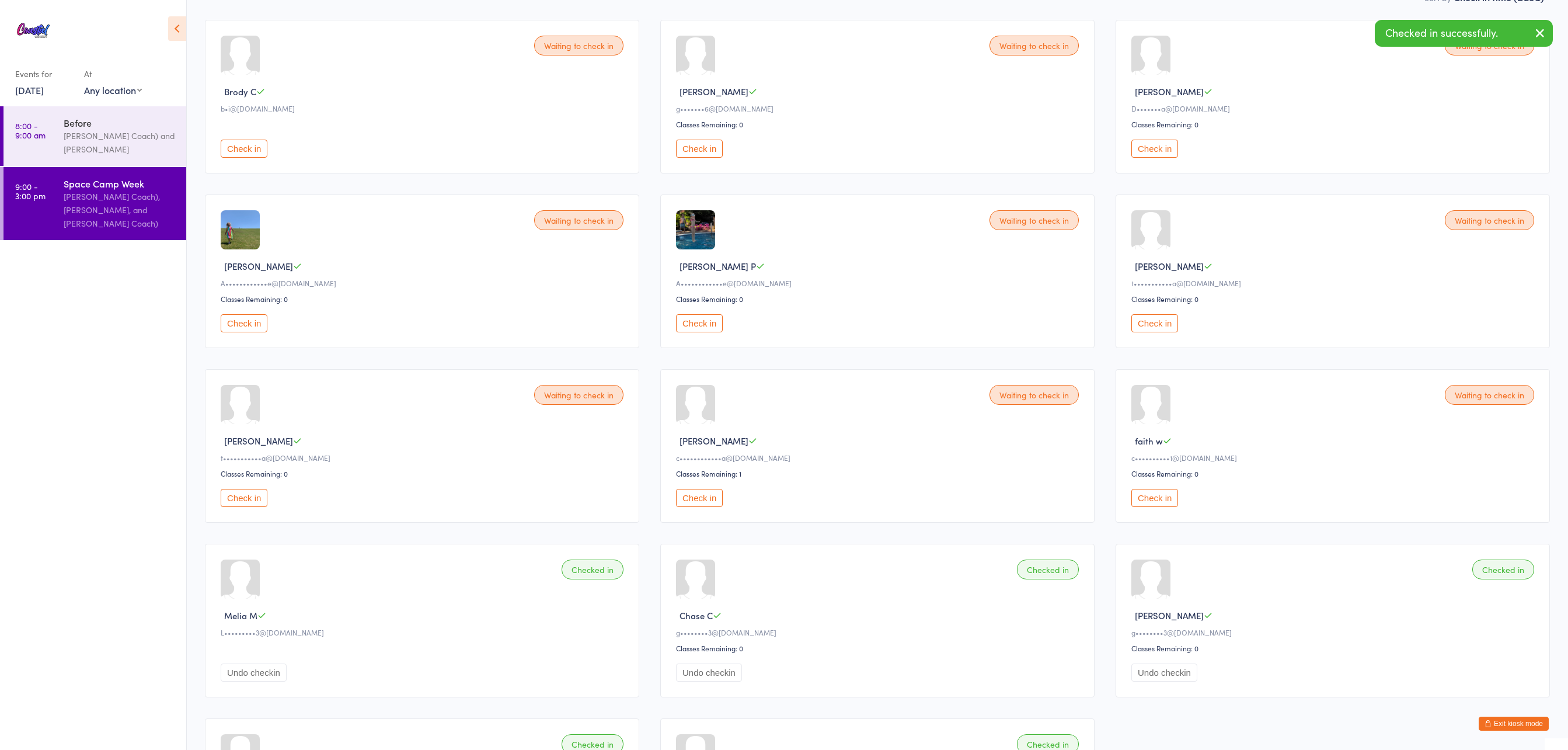
click at [241, 328] on button "Check in" at bounding box center [244, 323] width 47 height 18
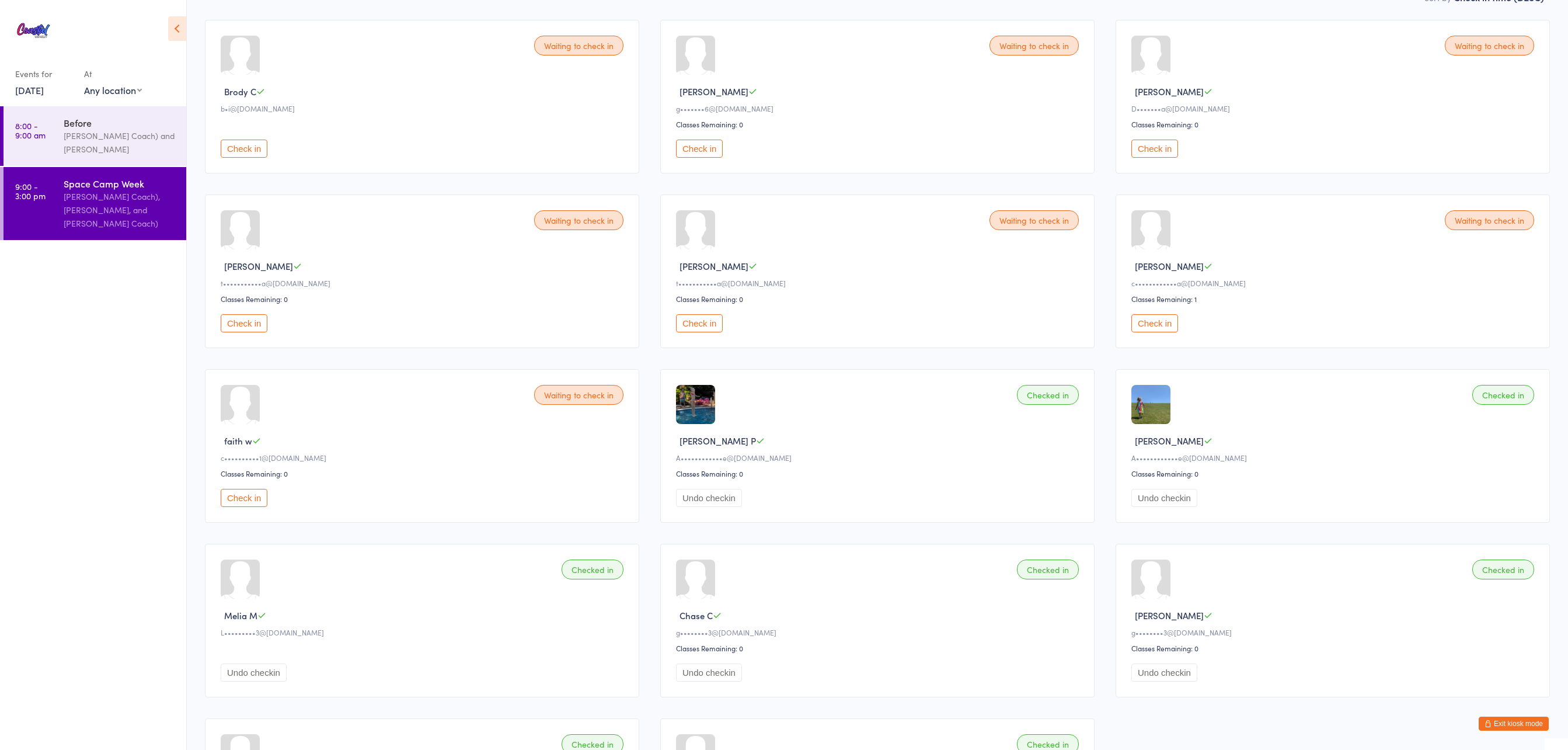
click at [702, 148] on button "Check in" at bounding box center [700, 148] width 47 height 18
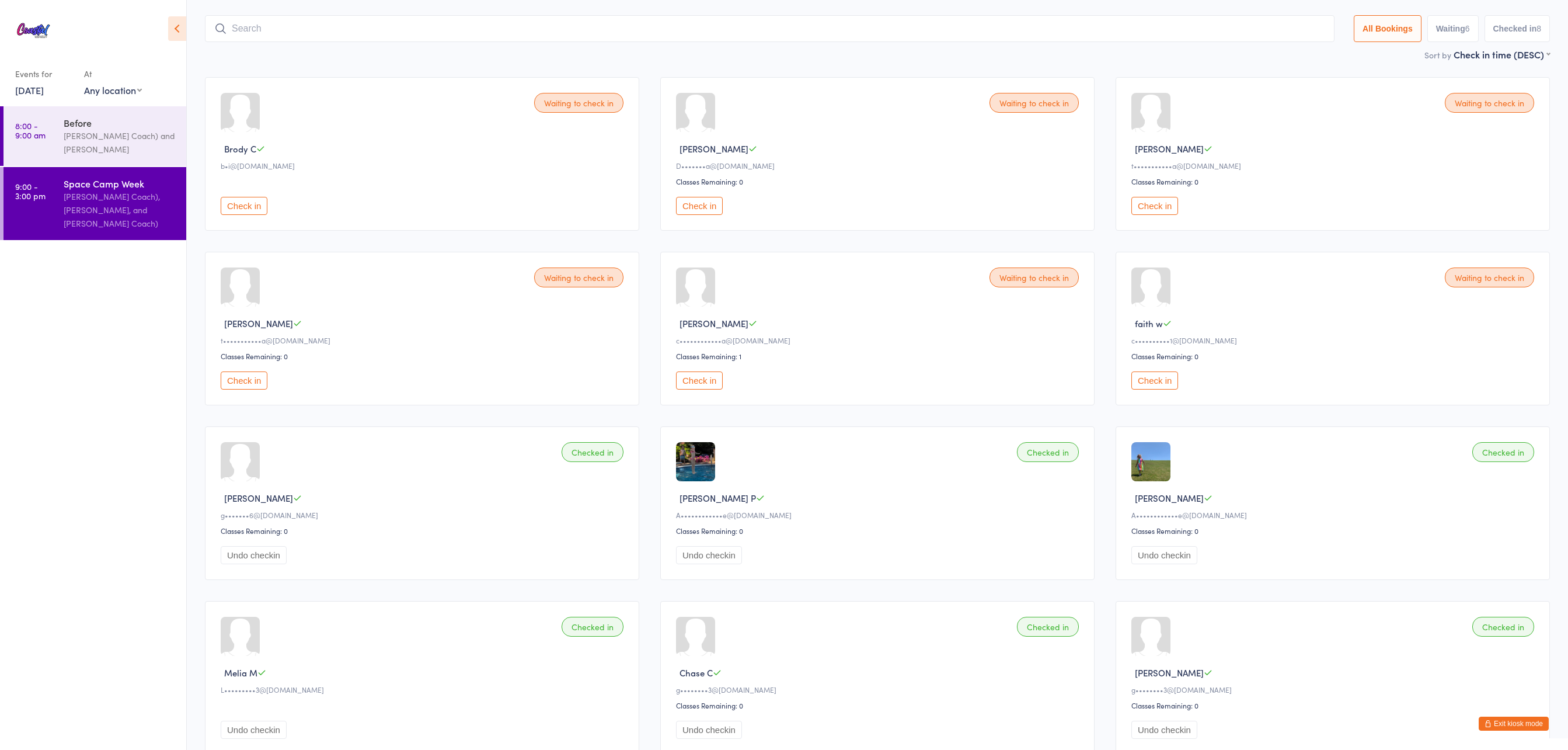
scroll to position [0, 0]
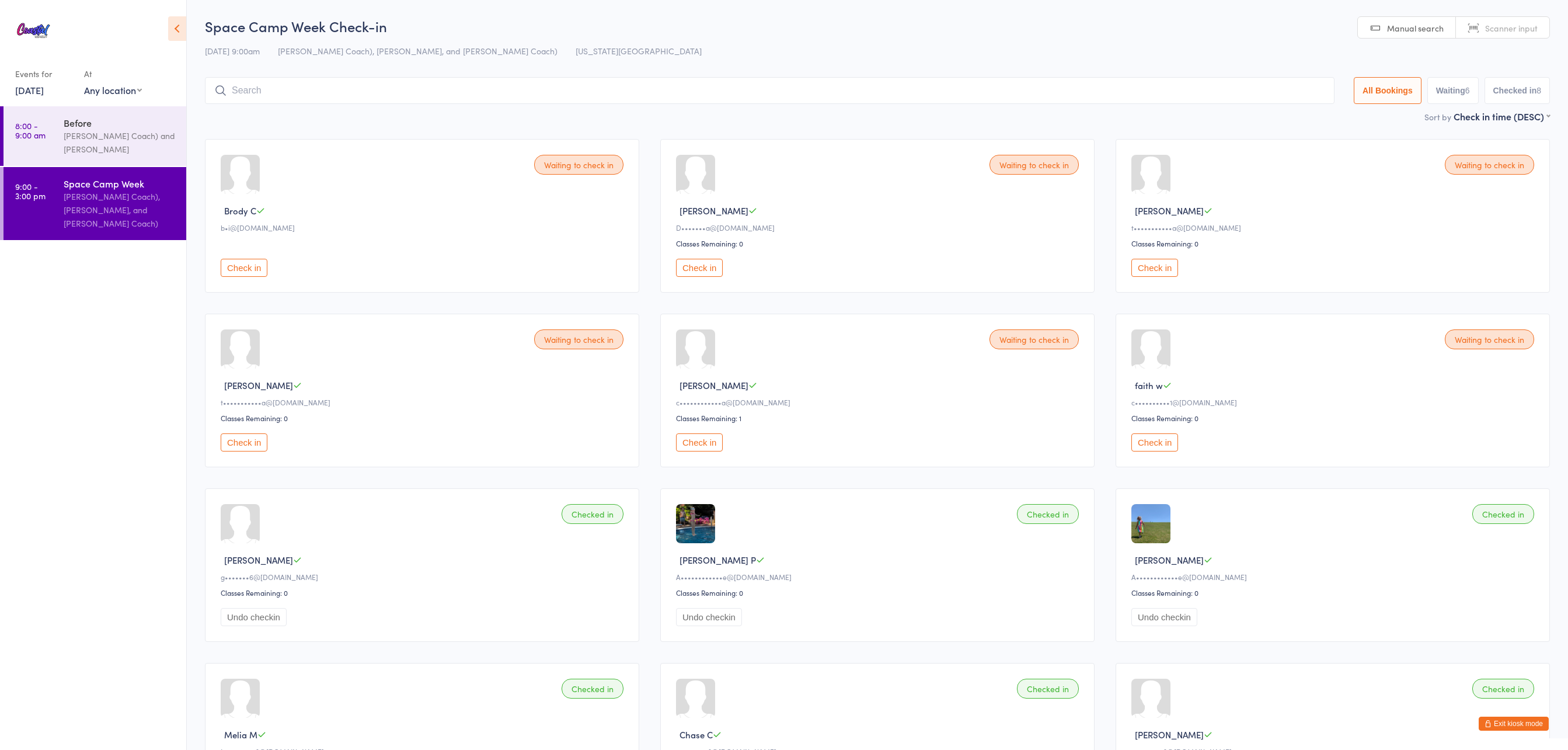
click at [718, 449] on button "Check in" at bounding box center [700, 442] width 47 height 18
click at [1165, 268] on button "Check in" at bounding box center [1155, 268] width 47 height 18
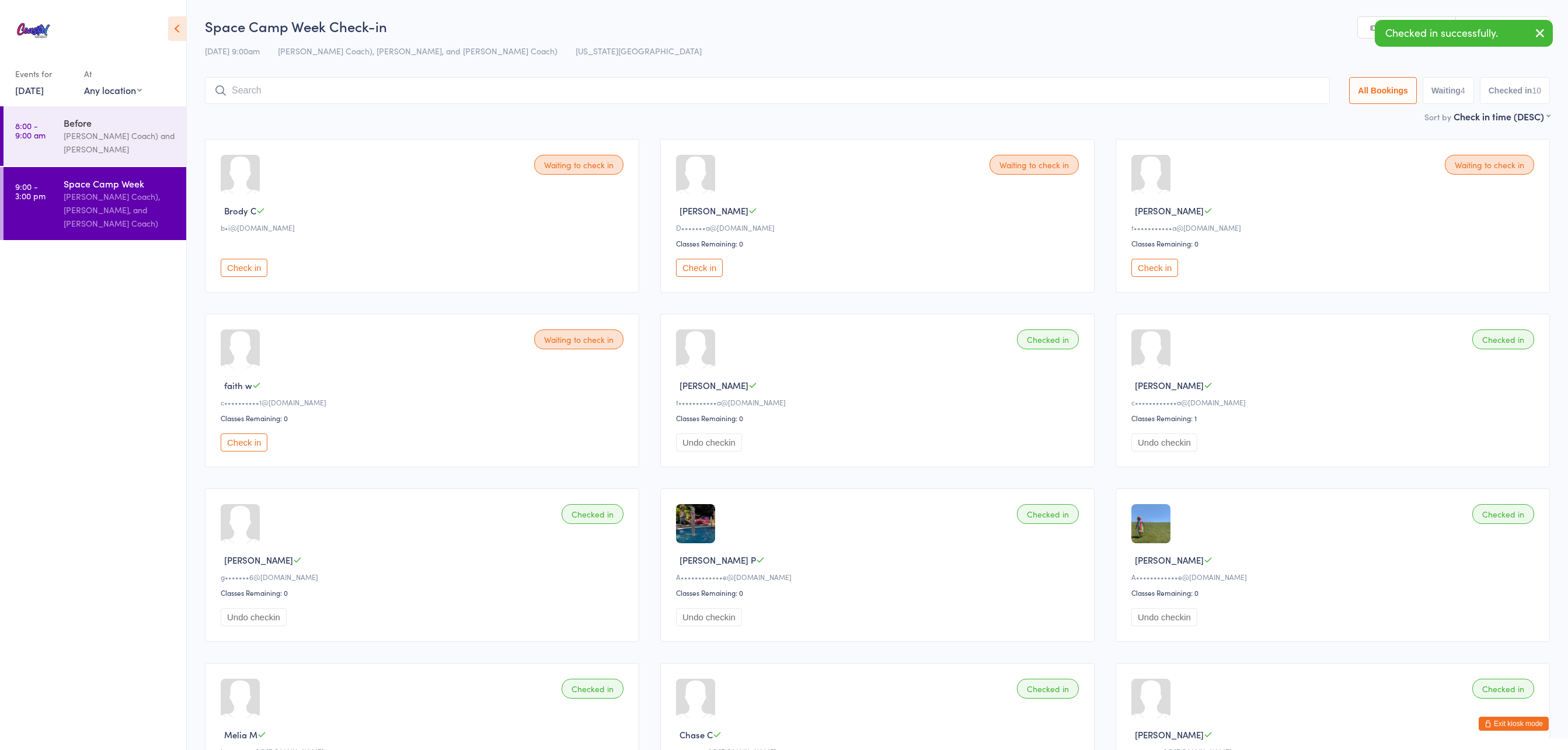
click at [1165, 268] on button "Check in" at bounding box center [1155, 268] width 47 height 18
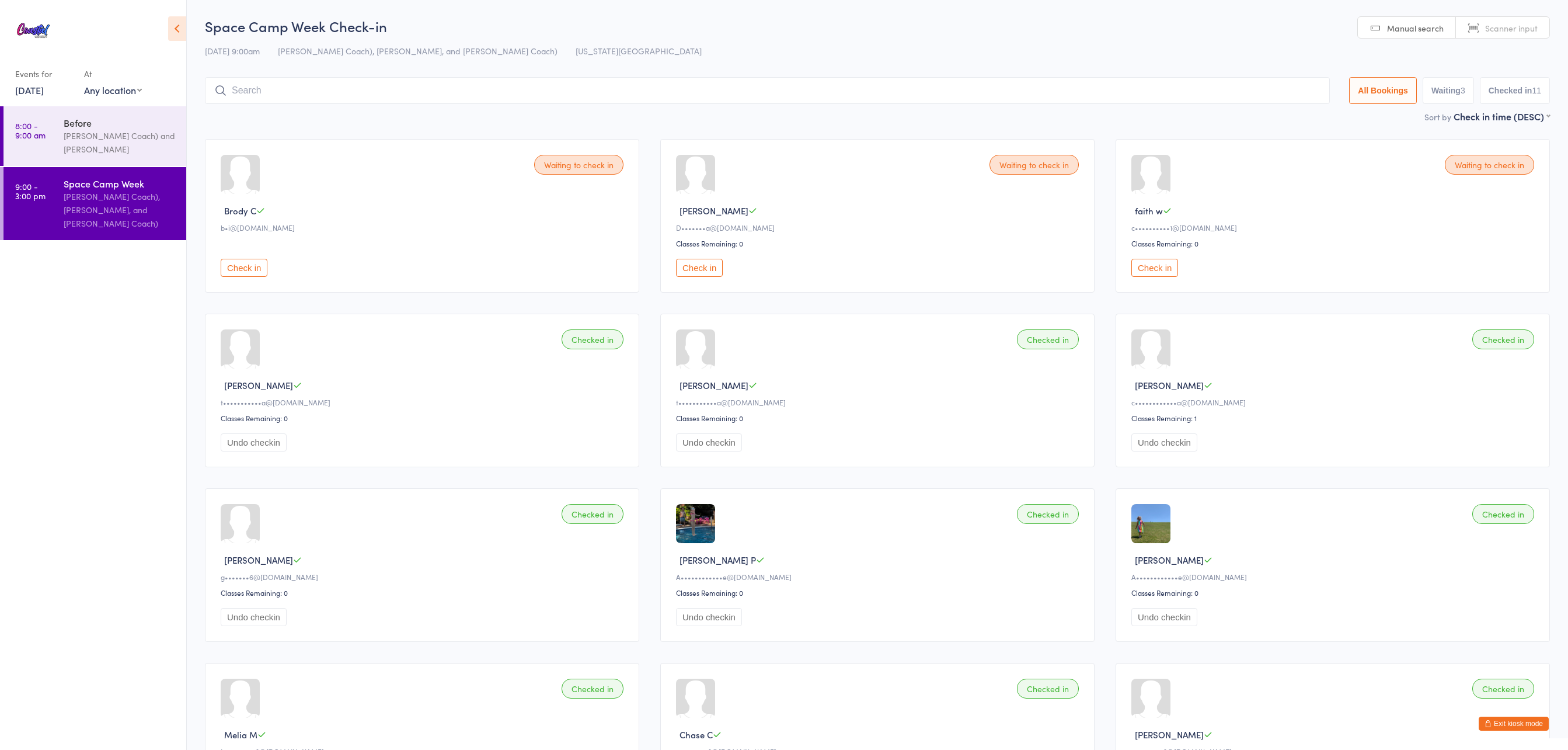
click at [697, 268] on button "Check in" at bounding box center [700, 268] width 47 height 18
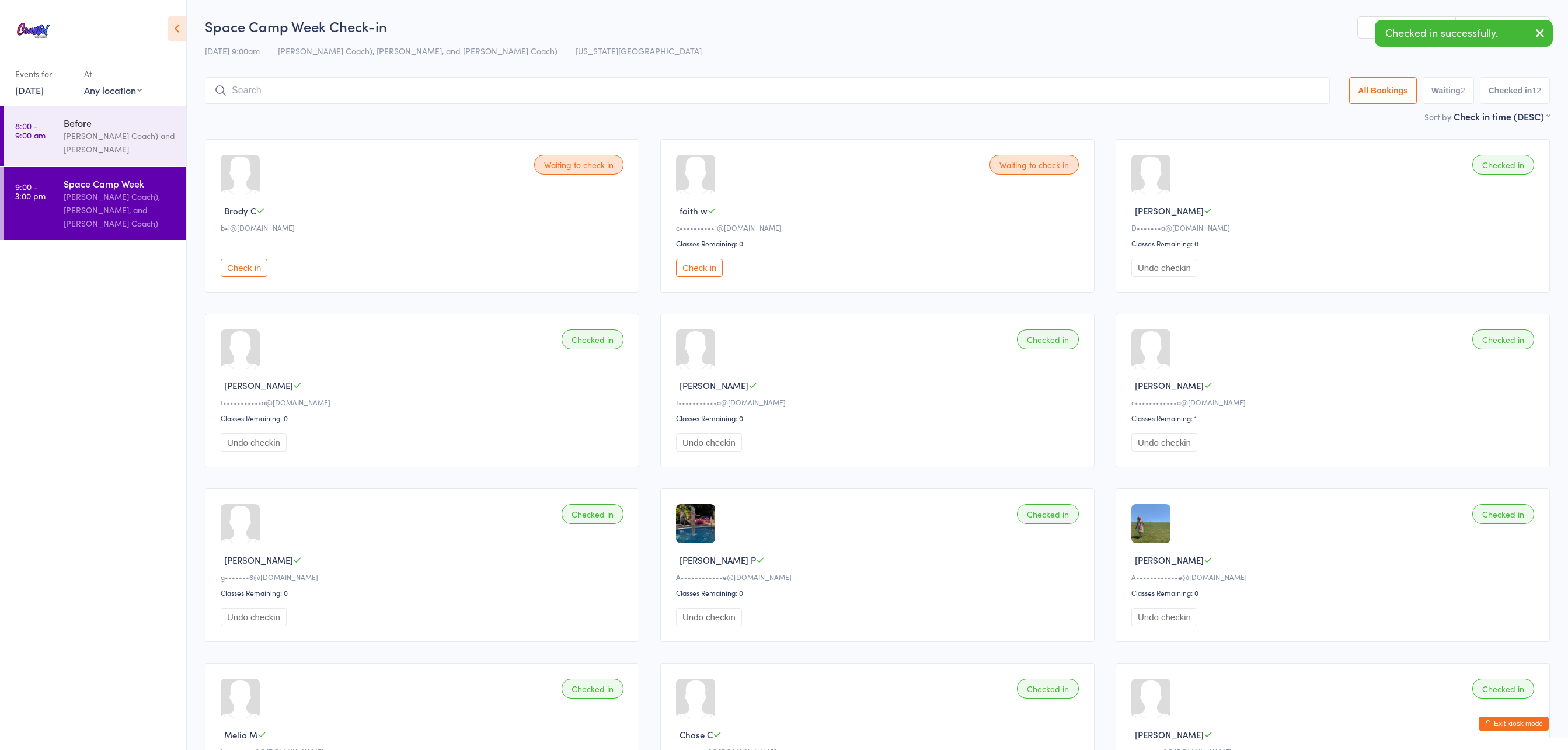
click at [700, 270] on button "Check in" at bounding box center [700, 268] width 47 height 18
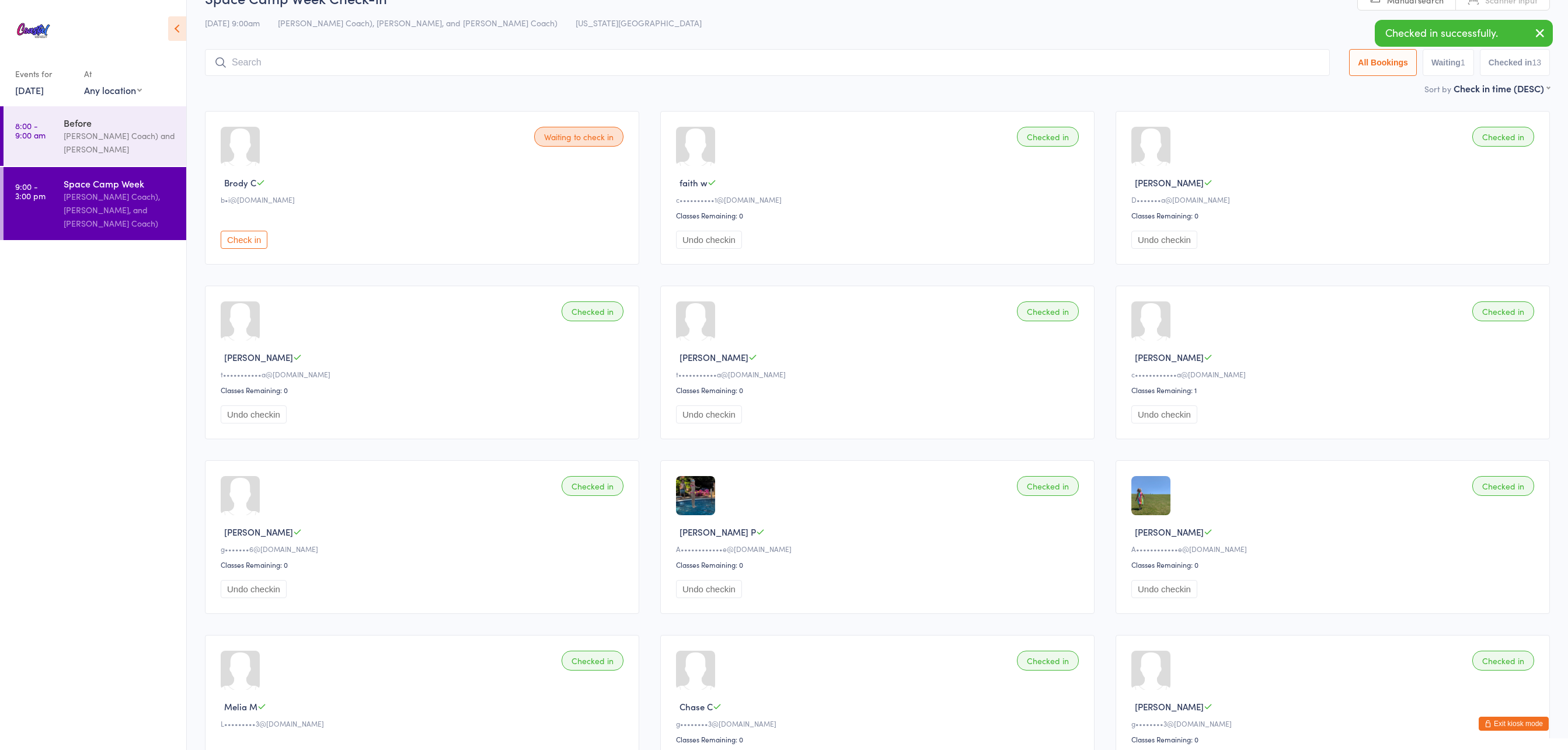
scroll to position [27, 0]
click at [711, 247] on button "Undo checkin" at bounding box center [709, 241] width 66 height 18
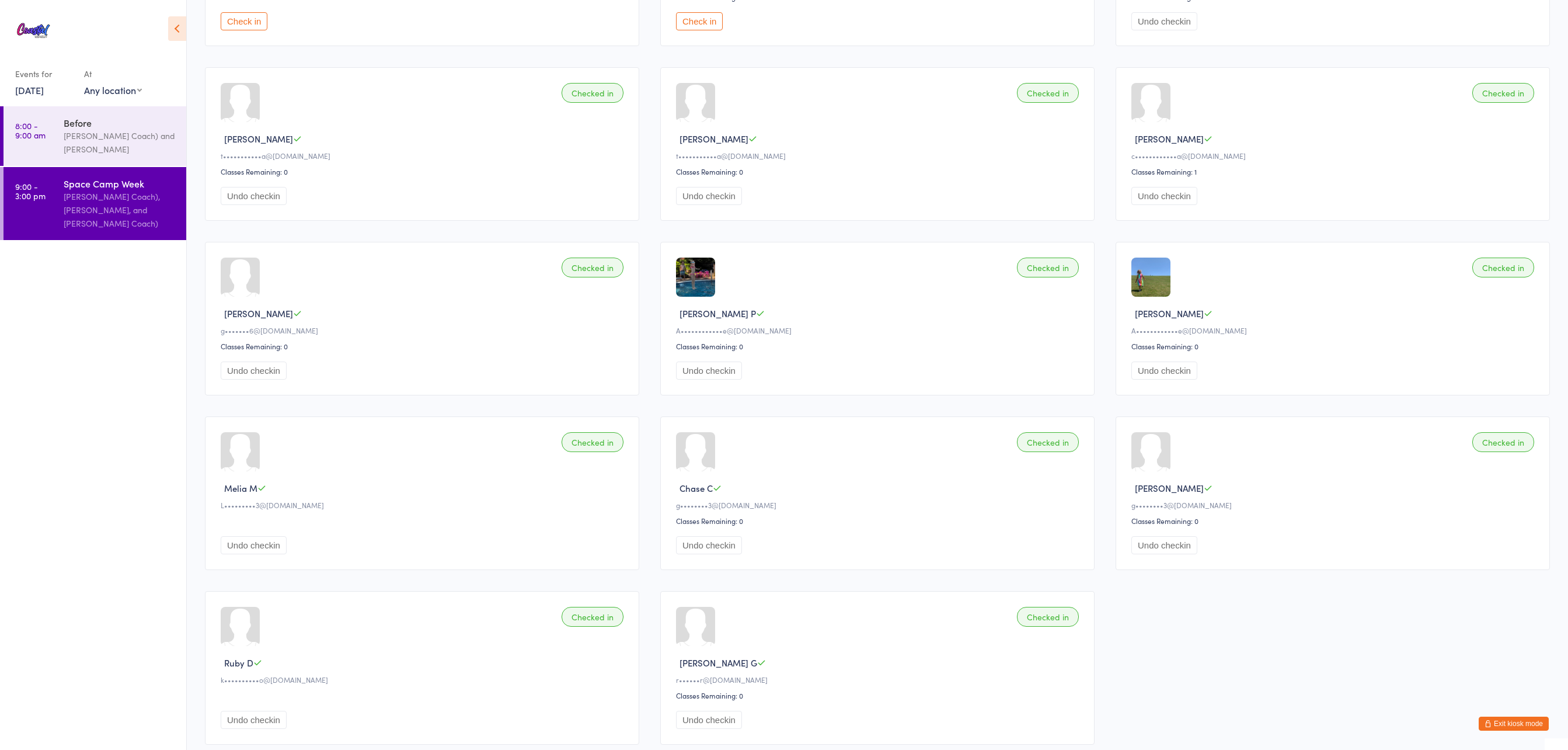
scroll to position [0, 0]
